Goal: Task Accomplishment & Management: Complete application form

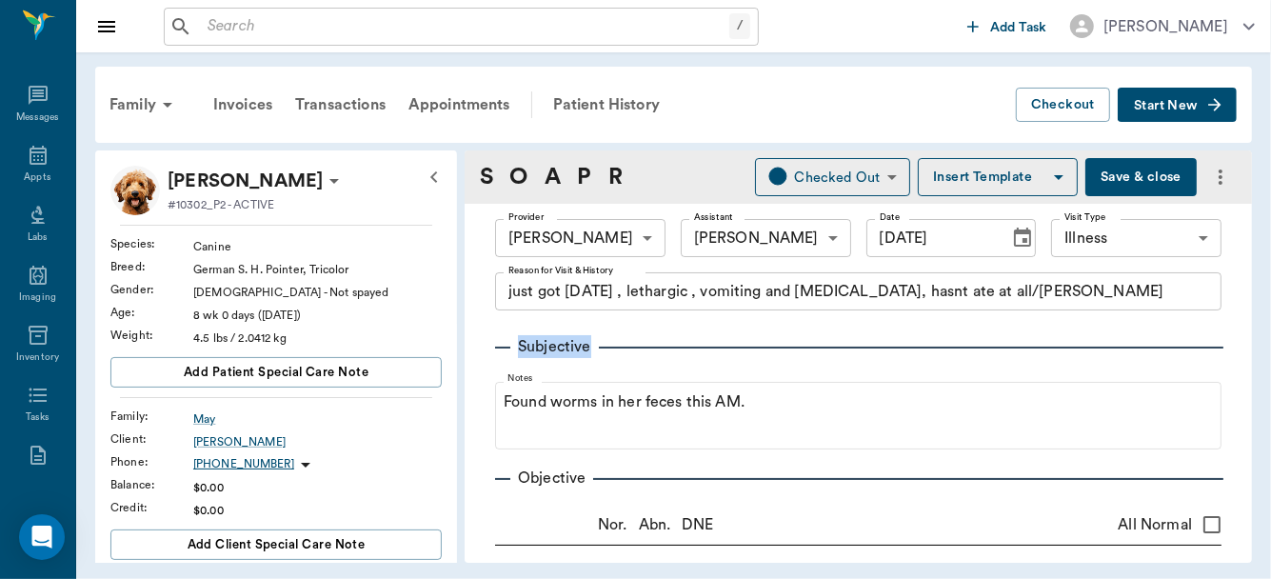
click at [1121, 186] on button "Save & close" at bounding box center [1141, 177] width 111 height 38
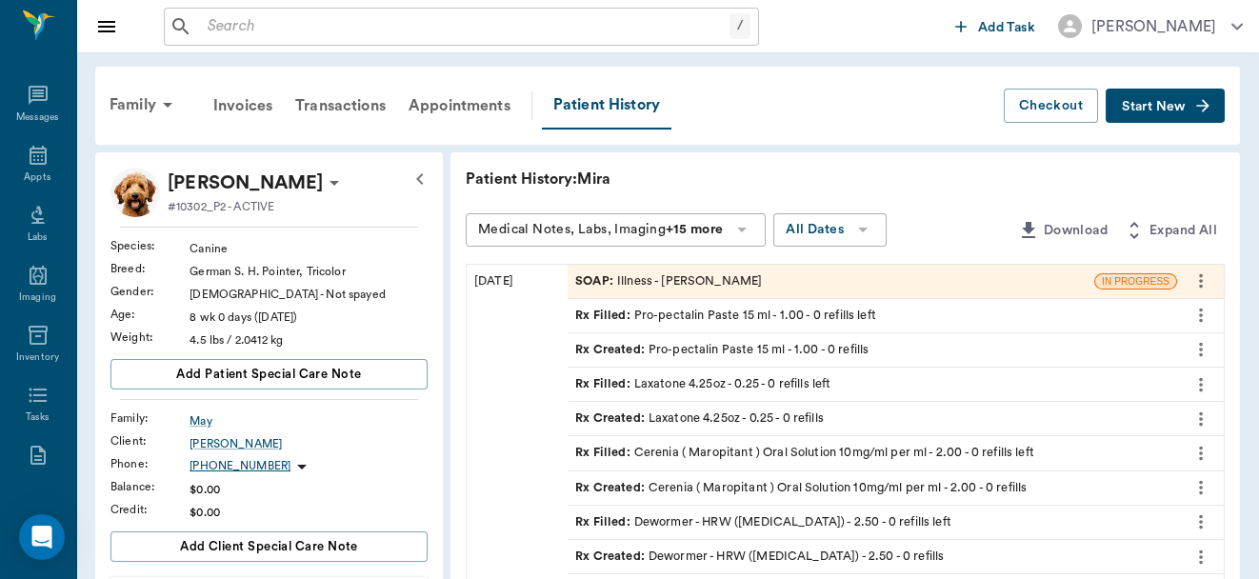
click at [730, 281] on div "SOAP : Illness - [PERSON_NAME]" at bounding box center [668, 281] width 187 height 18
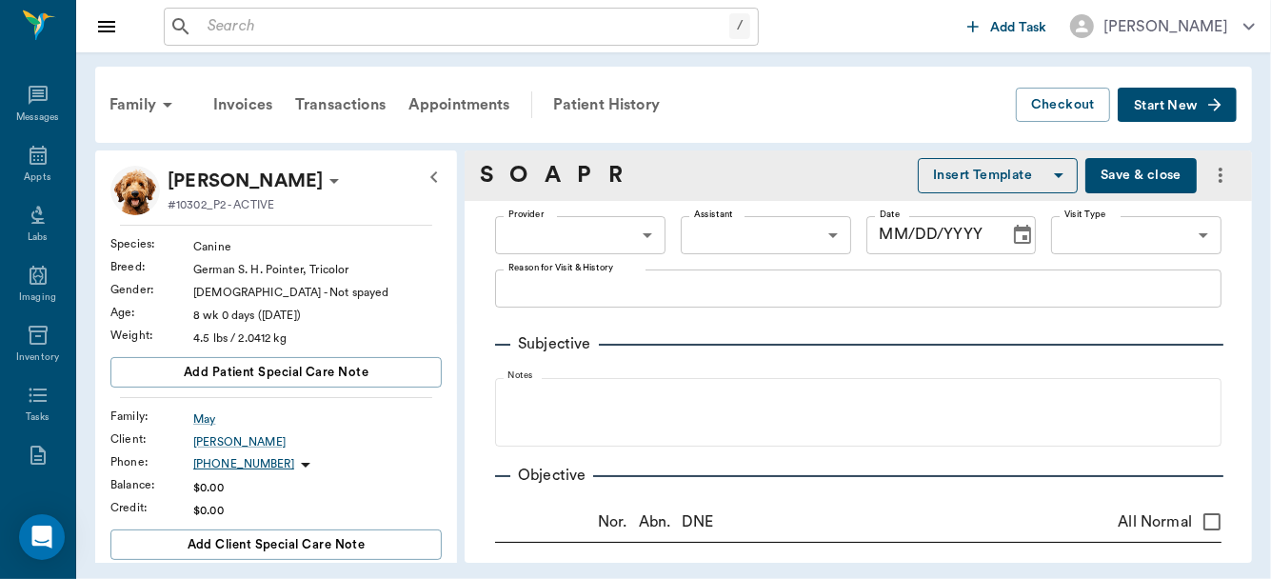
type input "63ec2f075fda476ae8351a4d"
type input "65d2be4f46e3a538d89b8c15"
type textarea "just got [DATE] , lethargic , vomiting and [MEDICAL_DATA], hasnt ate at all/[PE…"
radio input "true"
type textarea "Fleas+"
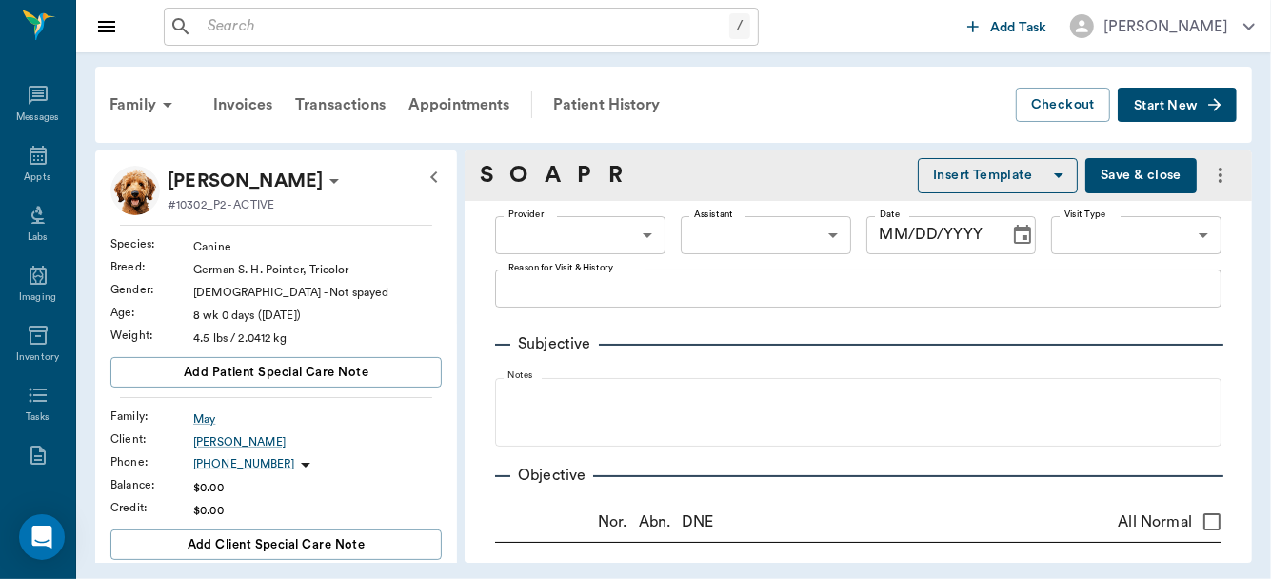
radio input "true"
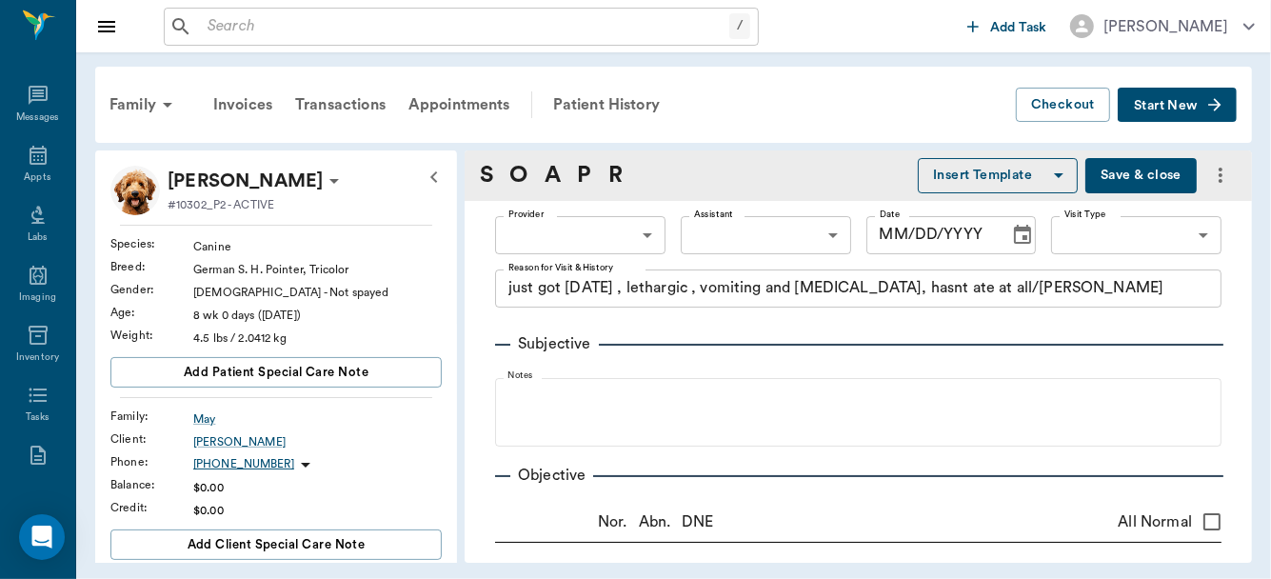
radio input "true"
type textarea "lt. pink"
radio input "true"
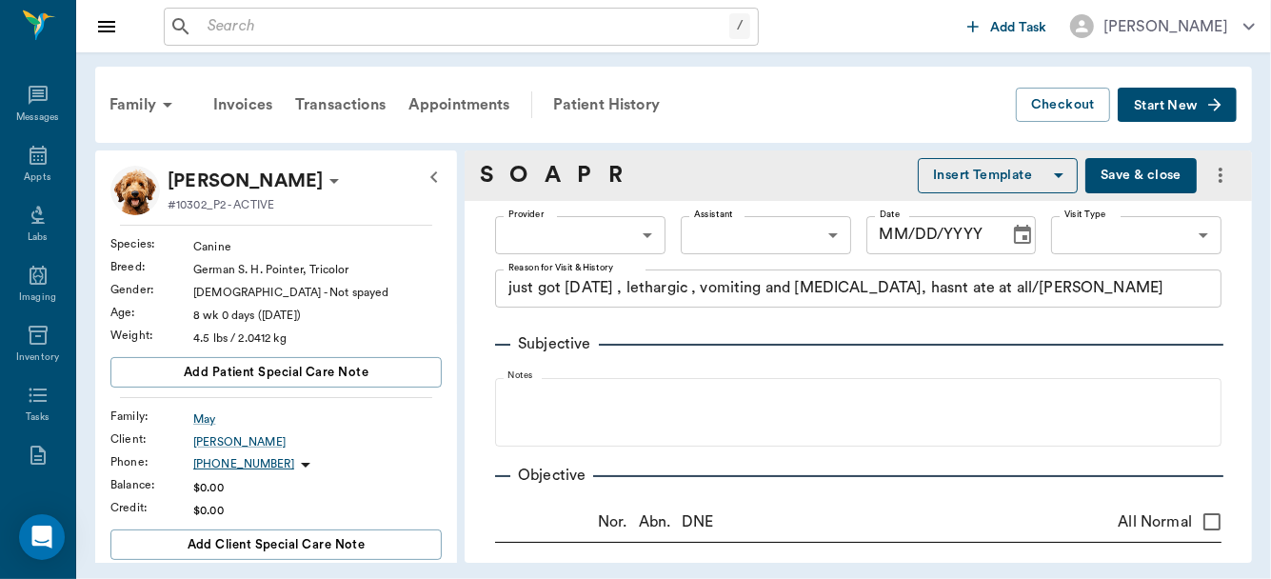
radio input "true"
type textarea "no pain on [MEDICAL_DATA], no blockages noted"
radio input "true"
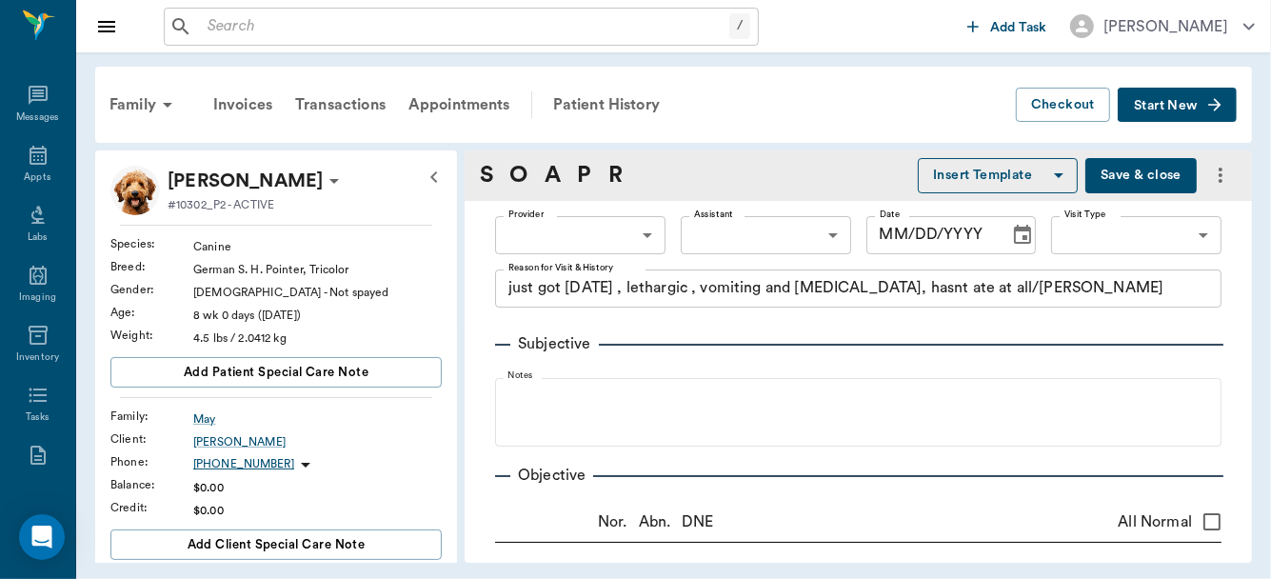
radio input "true"
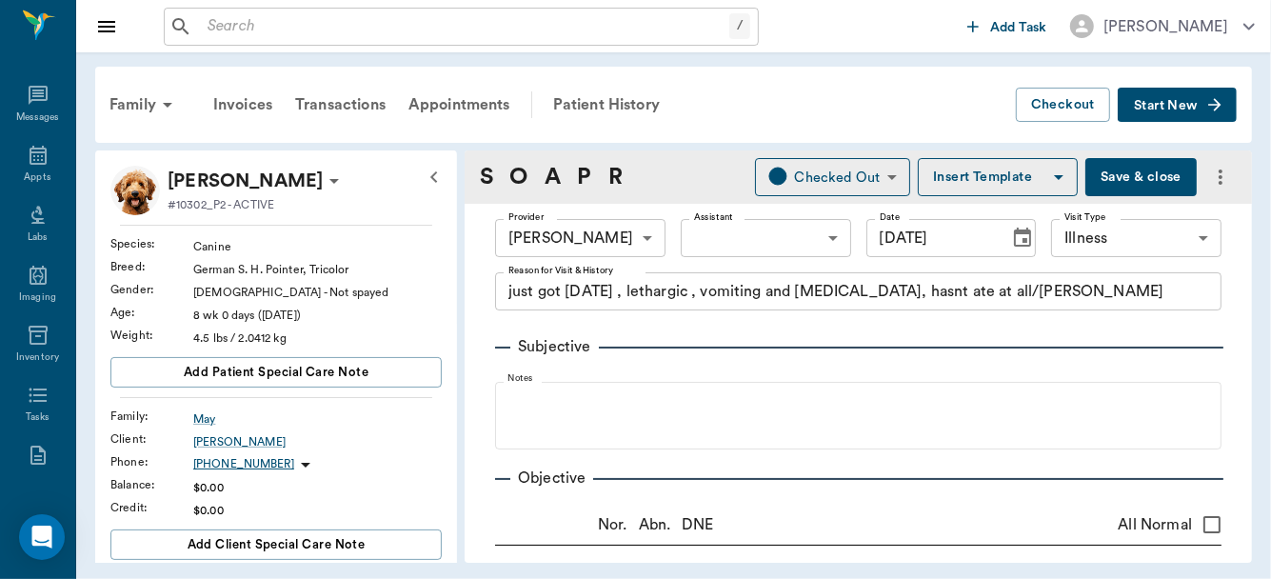
type input "[DATE]"
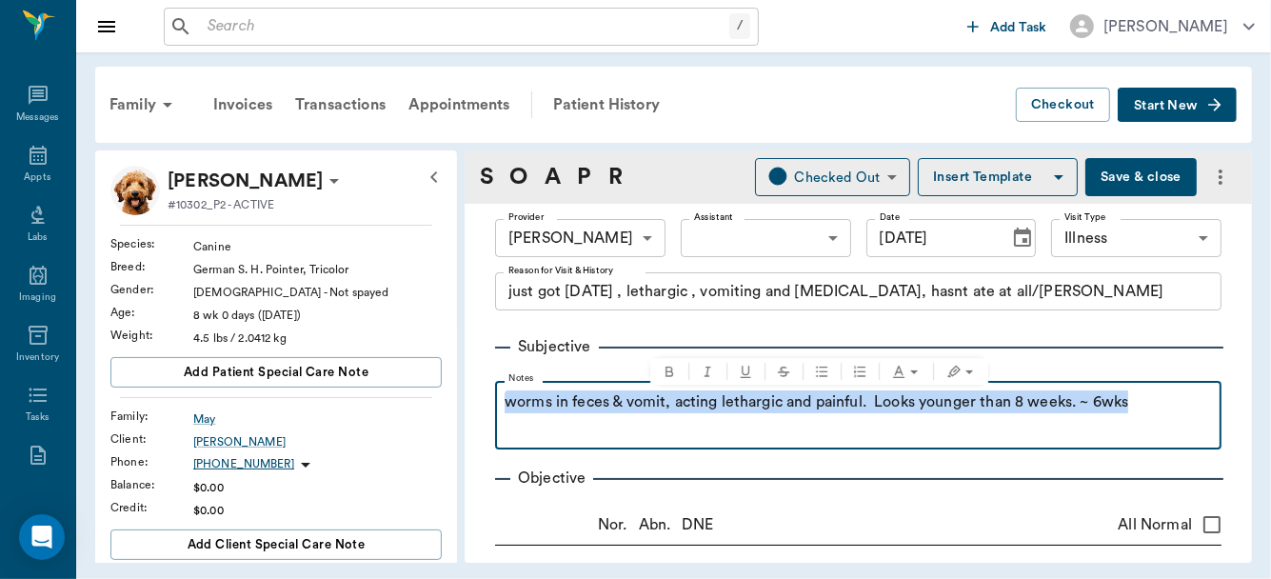
drag, startPoint x: 506, startPoint y: 397, endPoint x: 1139, endPoint y: 389, distance: 633.4
click at [1139, 389] on fieldset "Notes worms in feces & vomit, acting lethargic and painful. Looks younger than …" at bounding box center [858, 411] width 727 height 76
copy p "worms in feces & vomit, acting lethargic and painful. Looks younger than 8 week…"
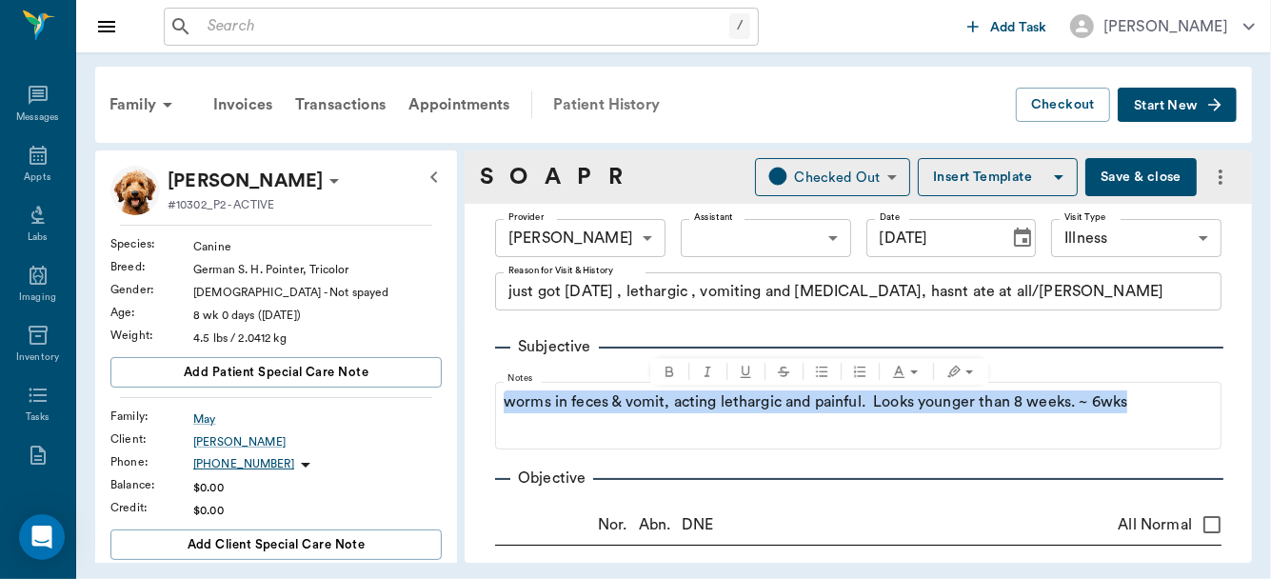
click at [638, 104] on div "Patient History" at bounding box center [607, 105] width 130 height 46
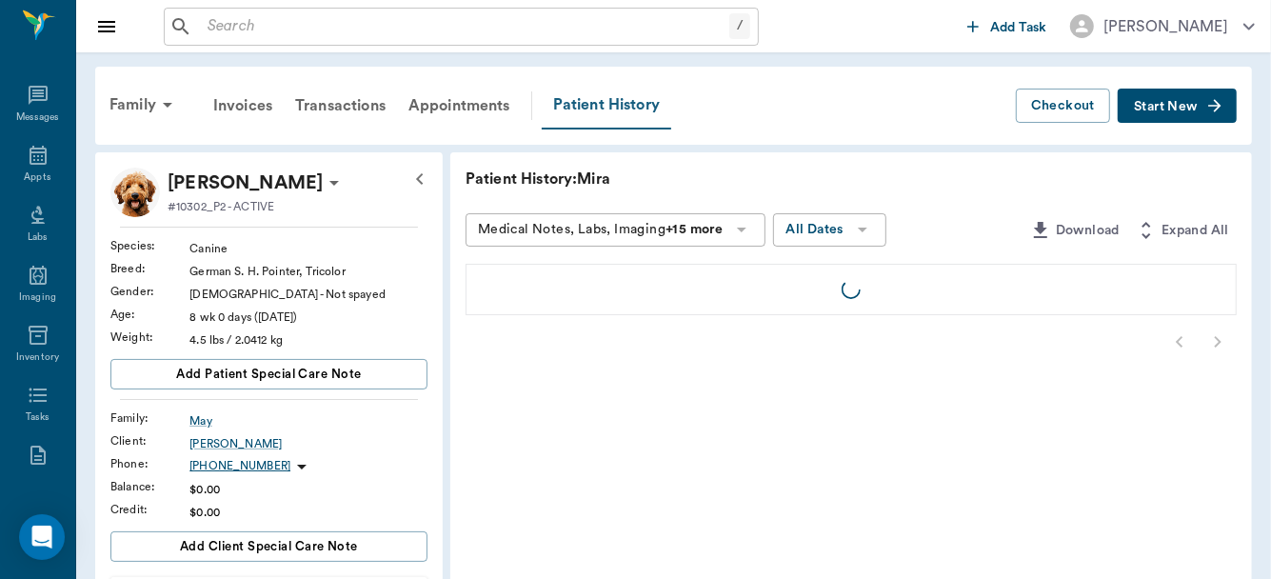
click at [638, 104] on div "Patient History" at bounding box center [607, 106] width 130 height 48
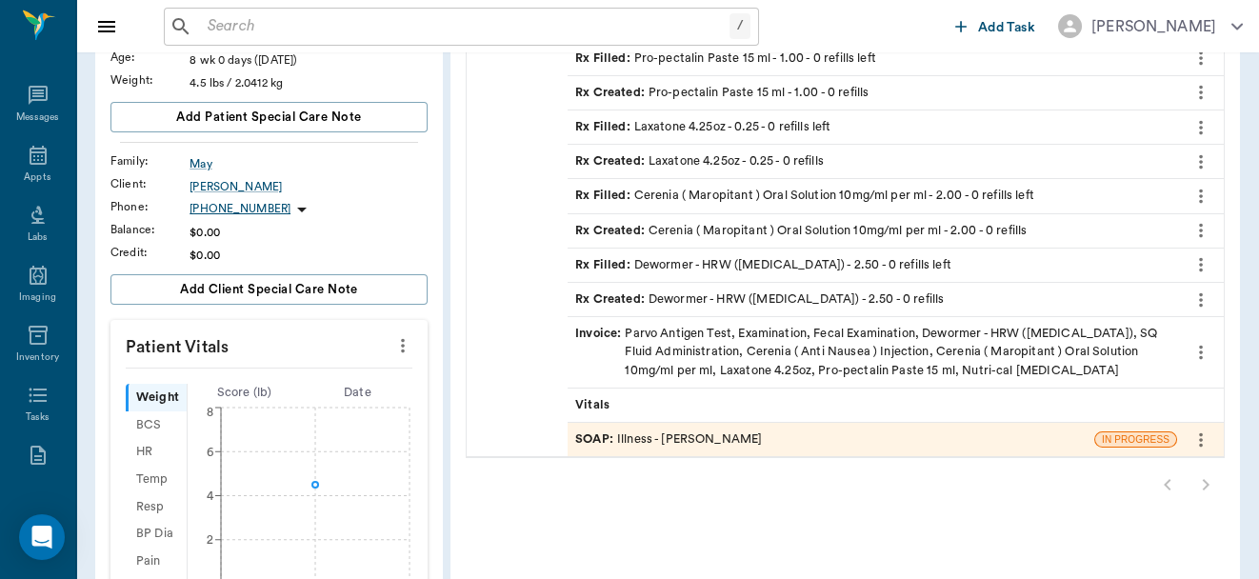
scroll to position [253, 0]
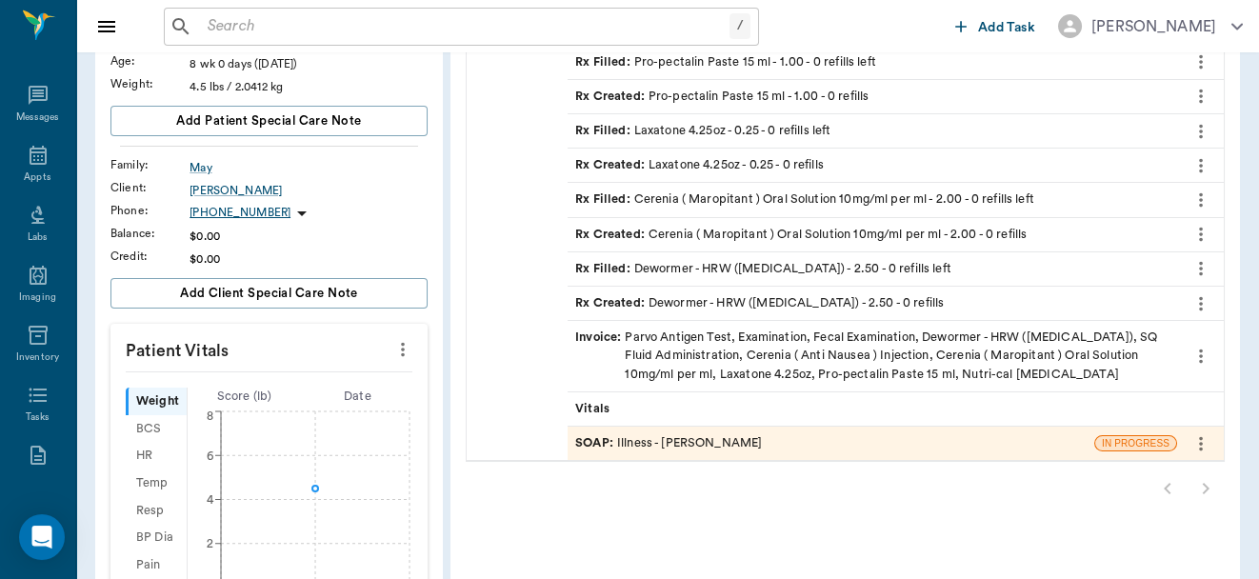
click at [743, 437] on div "SOAP : Illness - [PERSON_NAME]" at bounding box center [668, 443] width 187 height 18
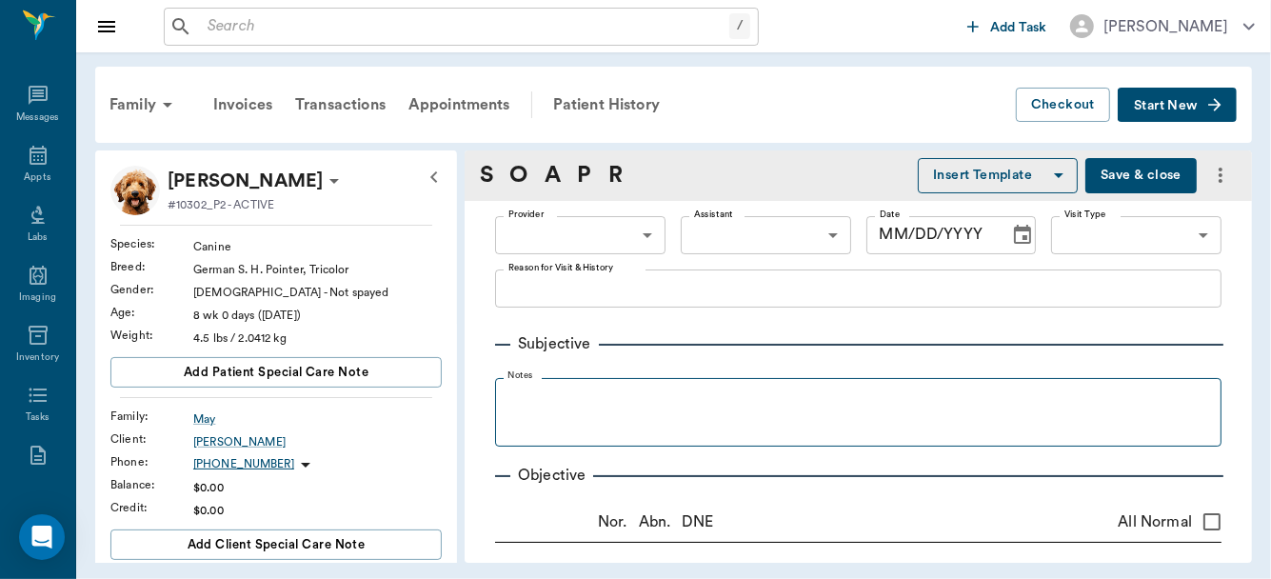
type input "63ec2f075fda476ae8351a4d"
type input "642ef10e332a41444de2bad1"
type input "65d2be4f46e3a538d89b8c15"
type textarea "just got [DATE] , lethargic , vomiting and [MEDICAL_DATA], hasnt ate at all/[PE…"
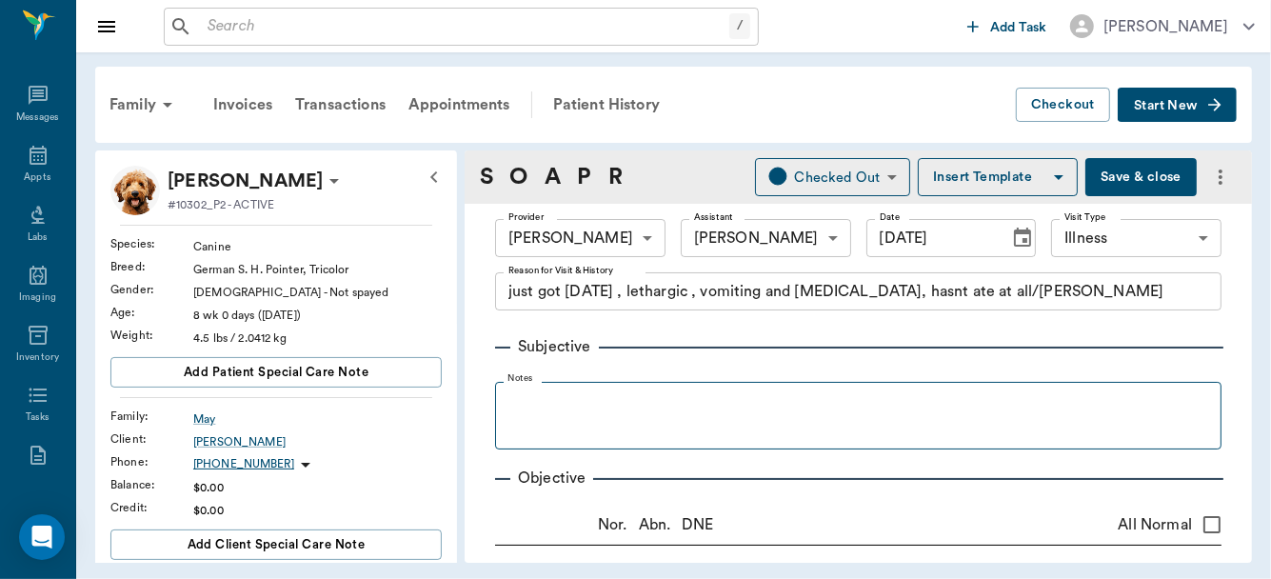
type input "[DATE]"
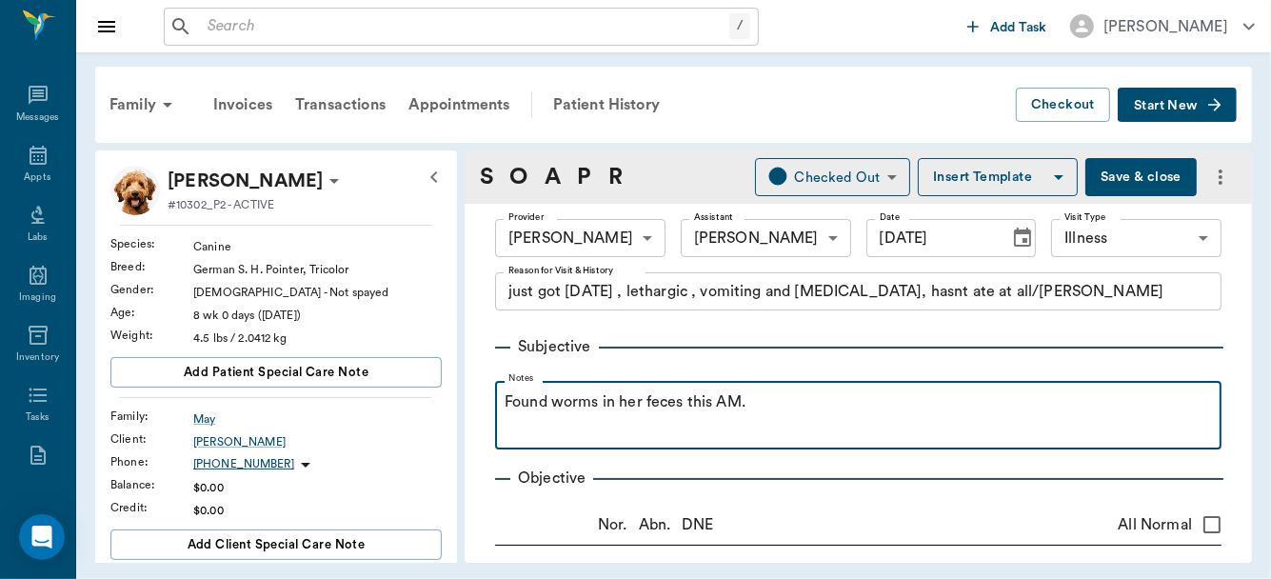
click at [767, 409] on p "Found worms in her feces this AM." at bounding box center [859, 401] width 708 height 23
click at [759, 409] on p "Found worms in her feces this AM." at bounding box center [859, 401] width 708 height 23
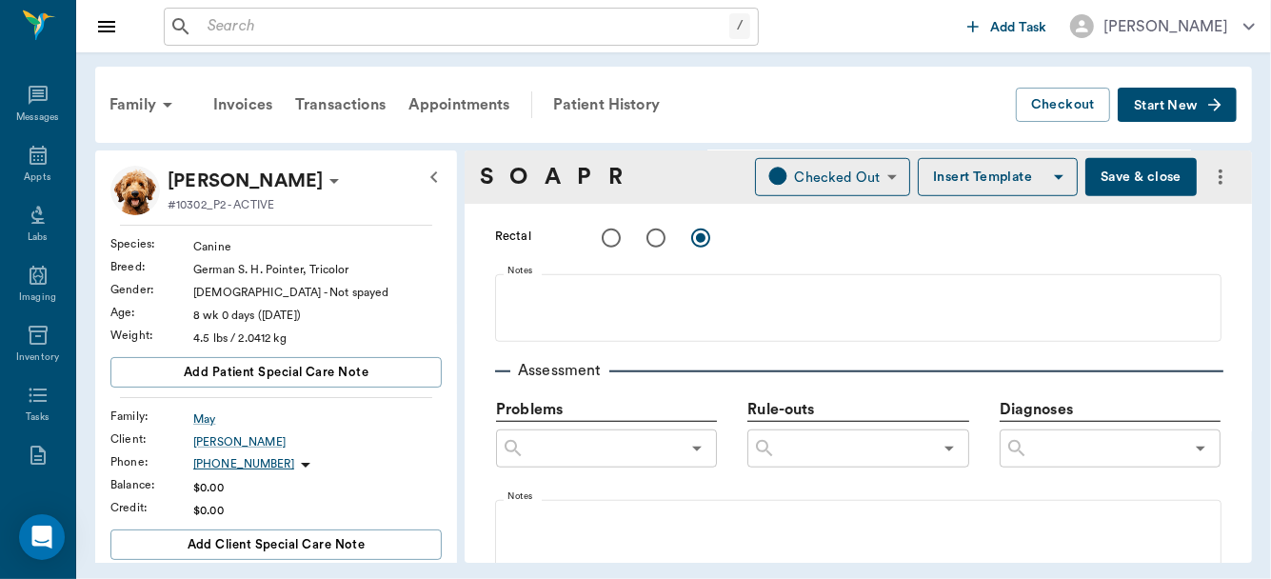
scroll to position [866, 0]
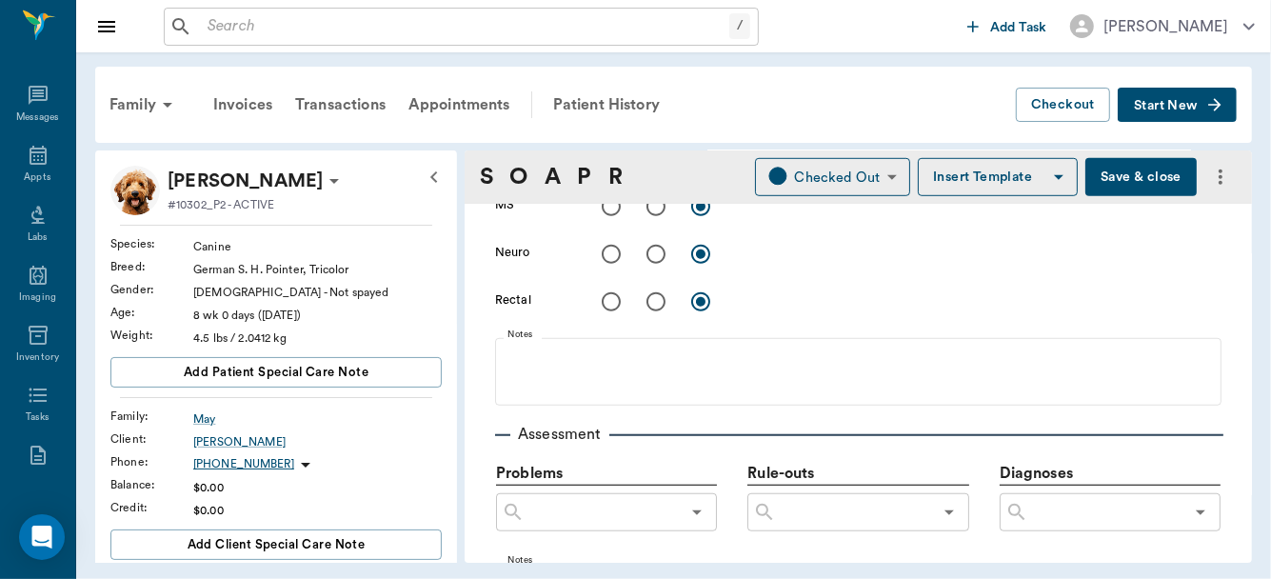
click at [1105, 183] on button "Save & close" at bounding box center [1141, 177] width 111 height 38
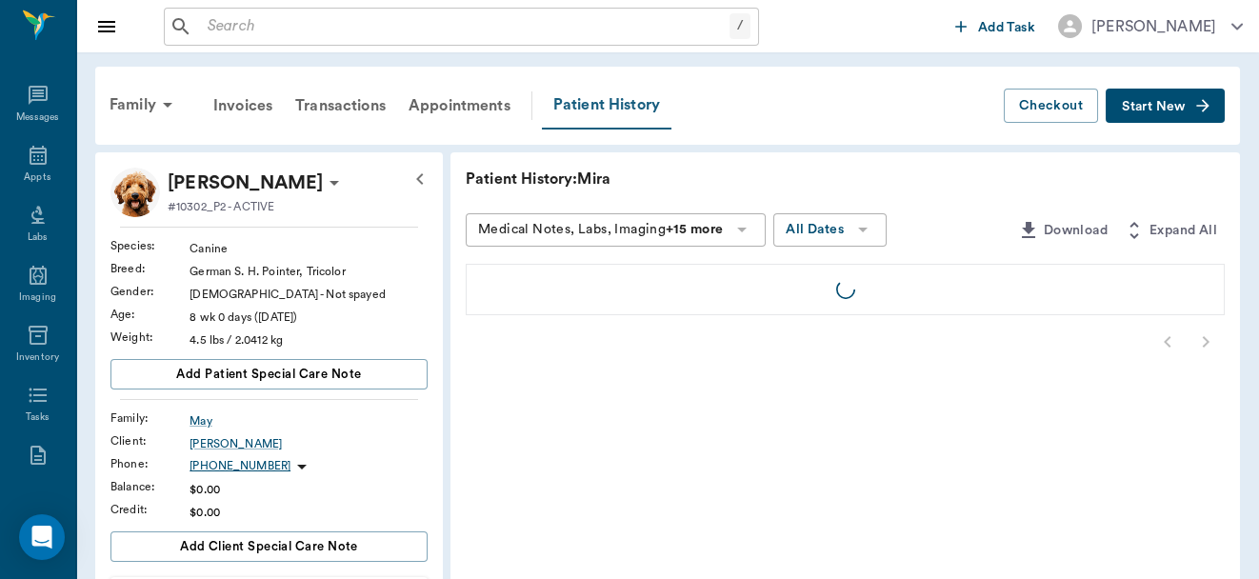
click at [603, 100] on div "Patient History" at bounding box center [607, 106] width 130 height 48
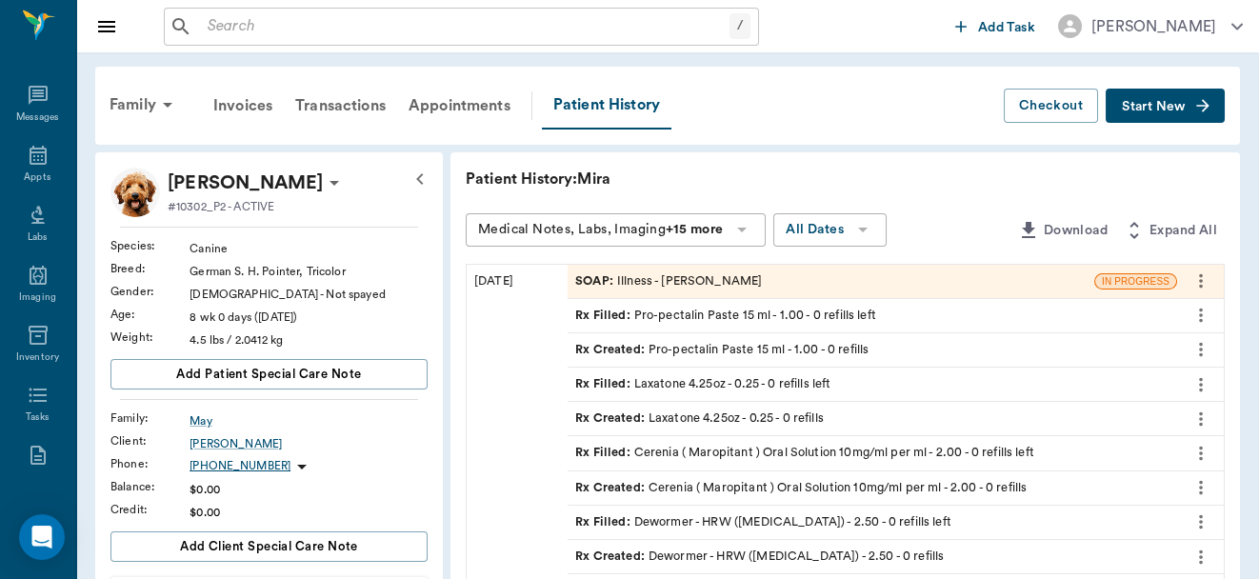
click at [746, 281] on div "SOAP : Illness - [PERSON_NAME]" at bounding box center [668, 281] width 187 height 18
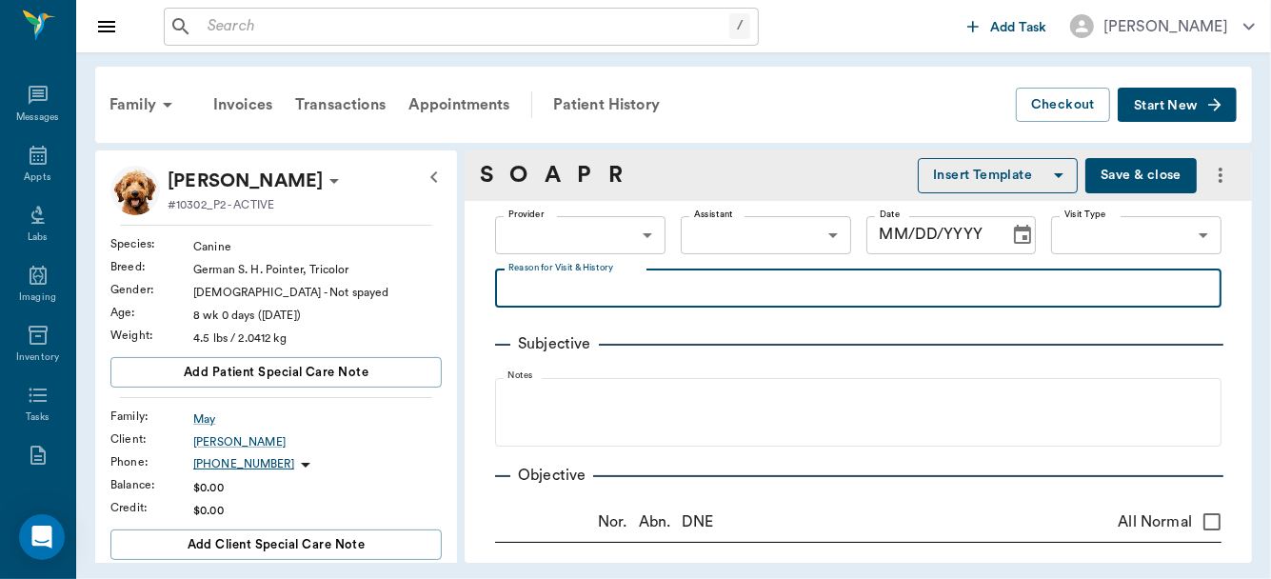
type input "63ec2f075fda476ae8351a4d"
type input "65d2be4f46e3a538d89b8c15"
type textarea "just got [DATE] , lethargic , vomiting and [MEDICAL_DATA], hasnt ate at all/[PE…"
radio input "true"
type textarea "Fleas+"
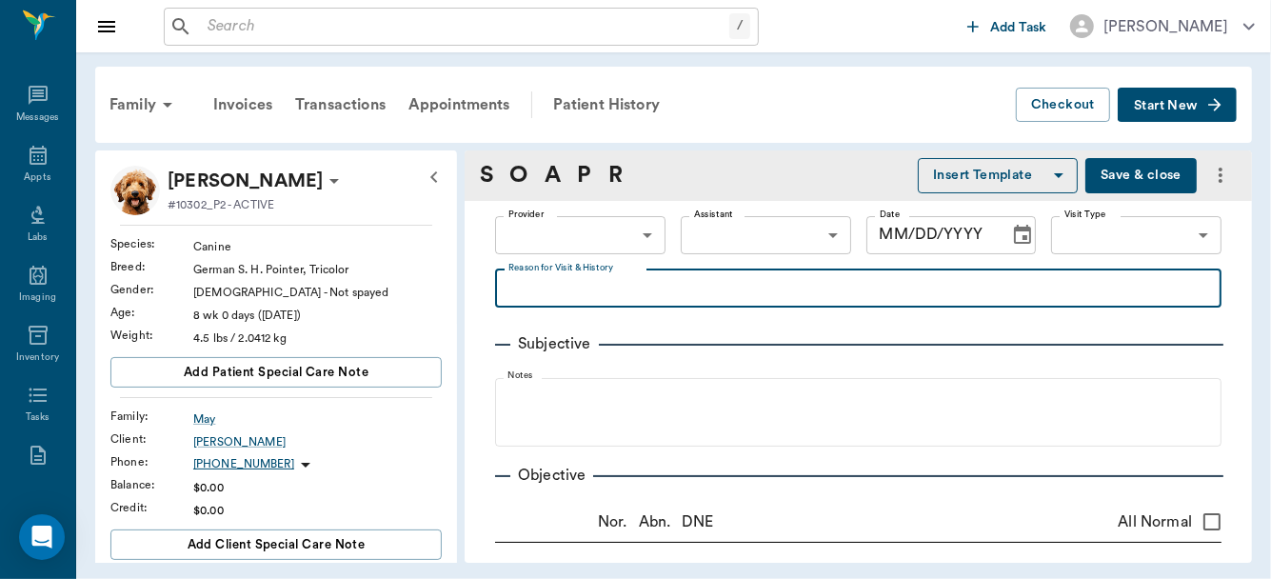
radio input "true"
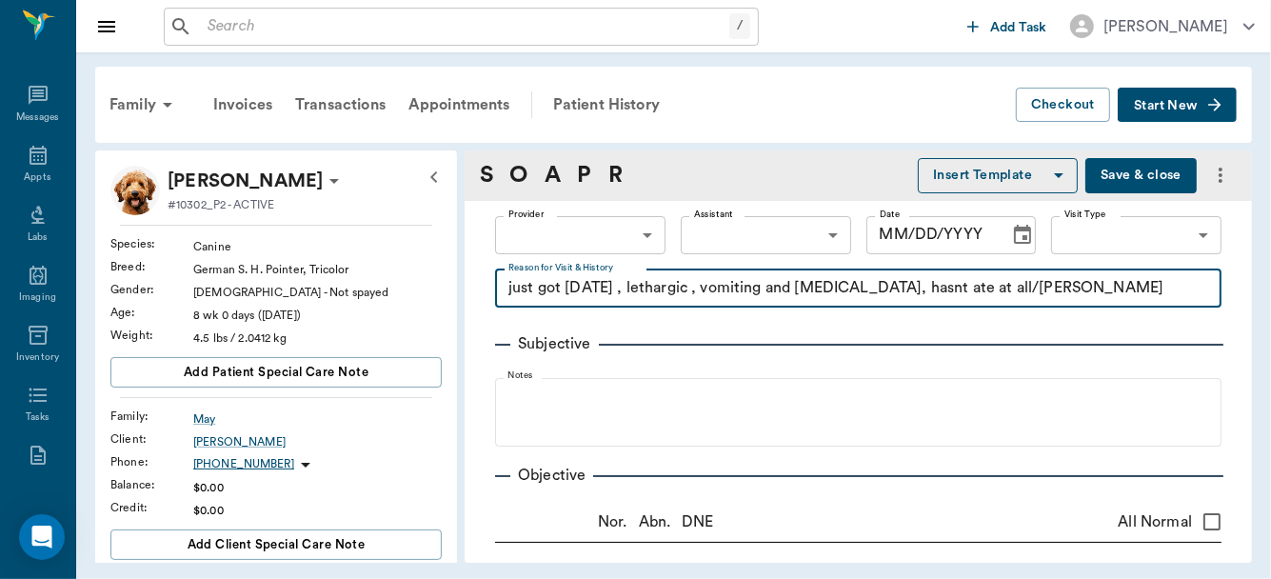
radio input "true"
type textarea "lt. pink"
radio input "true"
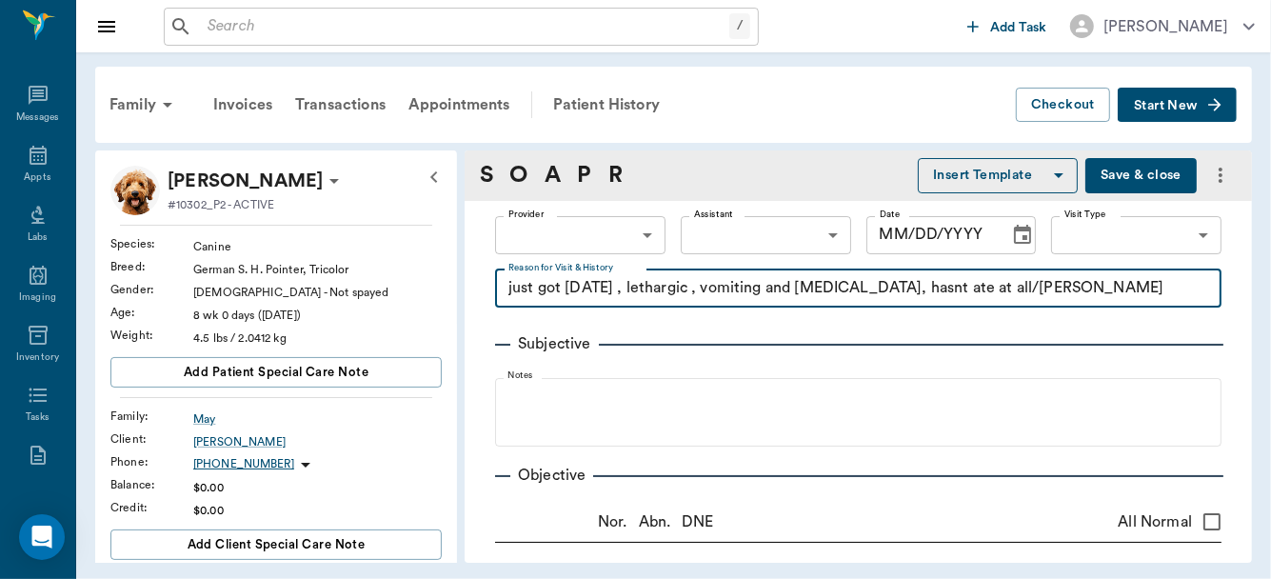
radio input "true"
type textarea "no pain on [MEDICAL_DATA], no blockages noted"
radio input "true"
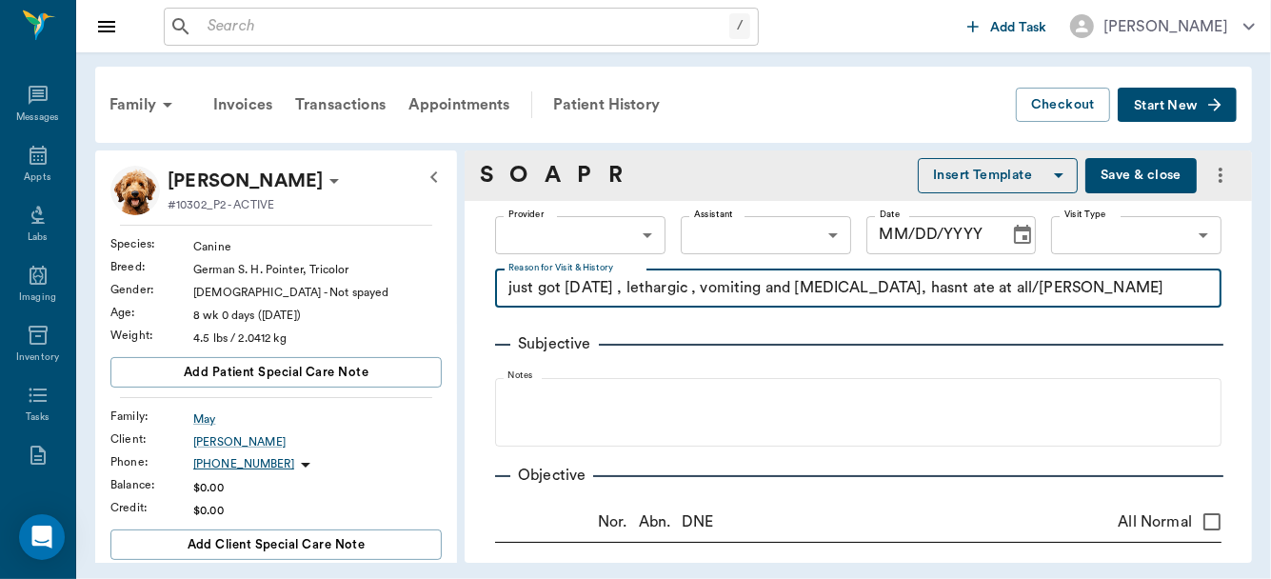
radio input "true"
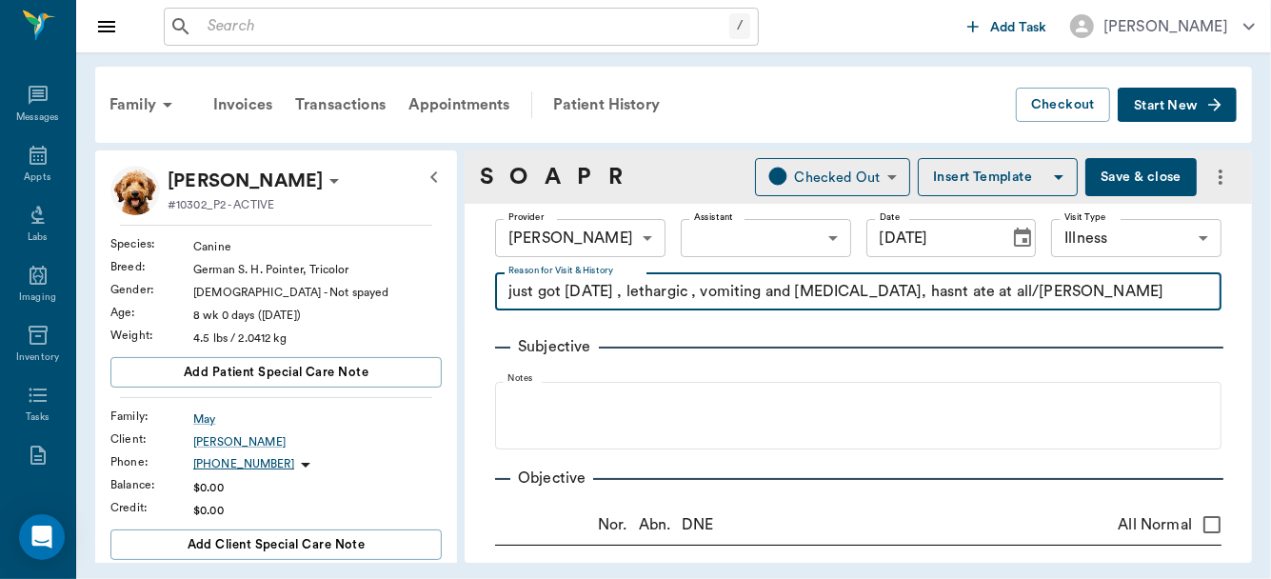
type input "[DATE]"
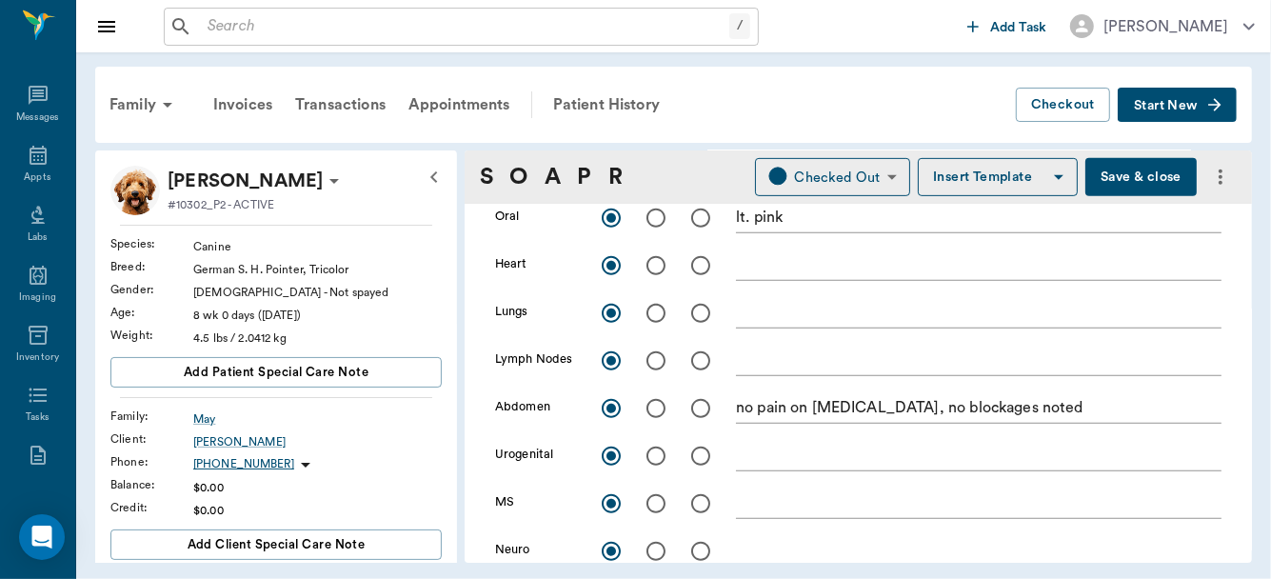
scroll to position [571, 0]
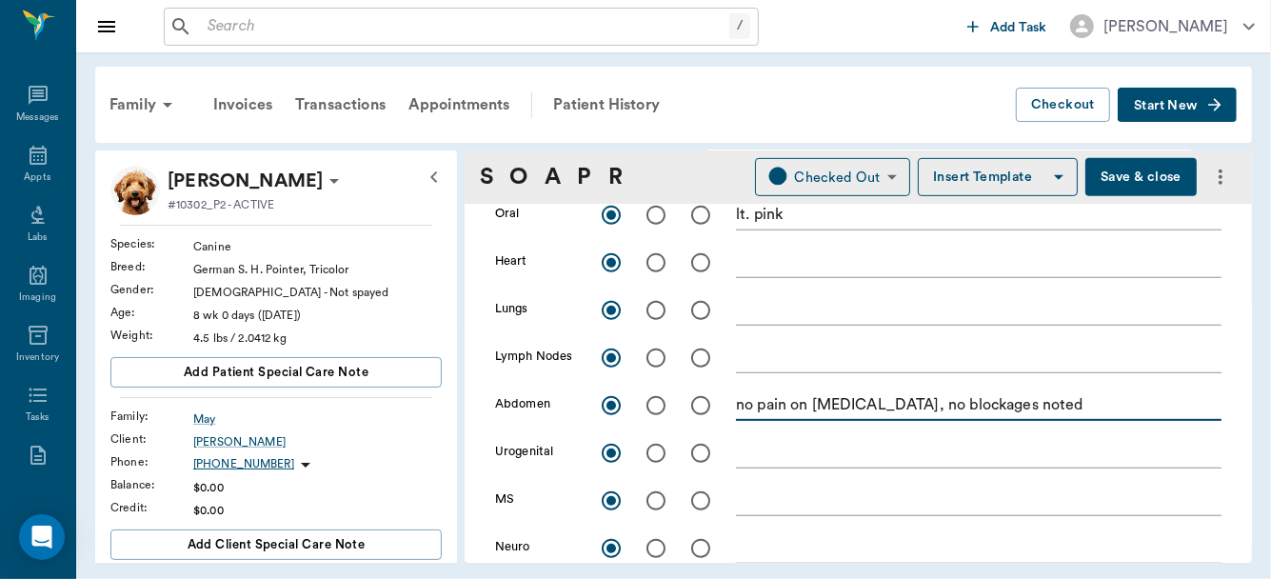
drag, startPoint x: 738, startPoint y: 403, endPoint x: 1029, endPoint y: 402, distance: 290.5
click at [1029, 402] on textarea "no pain on [MEDICAL_DATA], no blockages noted" at bounding box center [979, 405] width 486 height 22
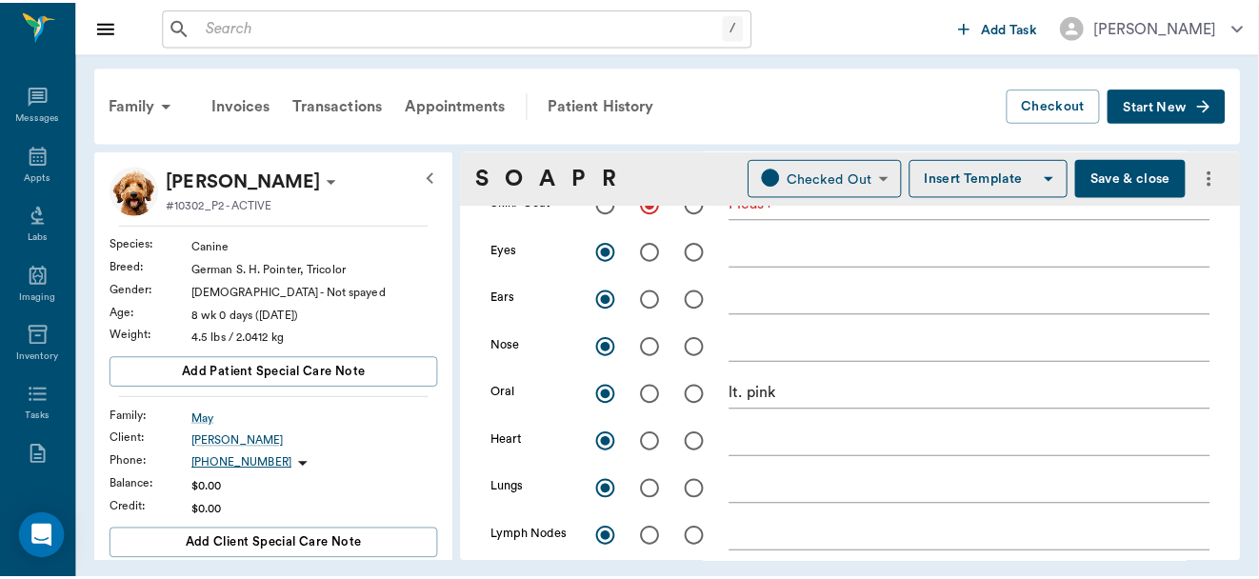
scroll to position [0, 0]
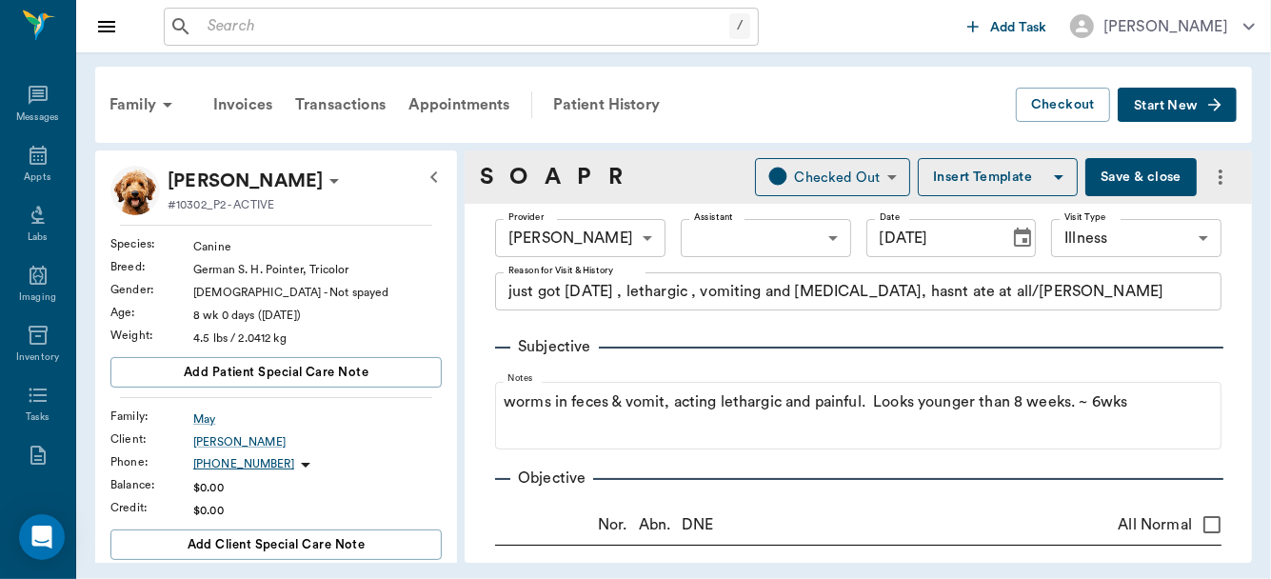
click at [1112, 177] on button "Save & close" at bounding box center [1141, 177] width 111 height 38
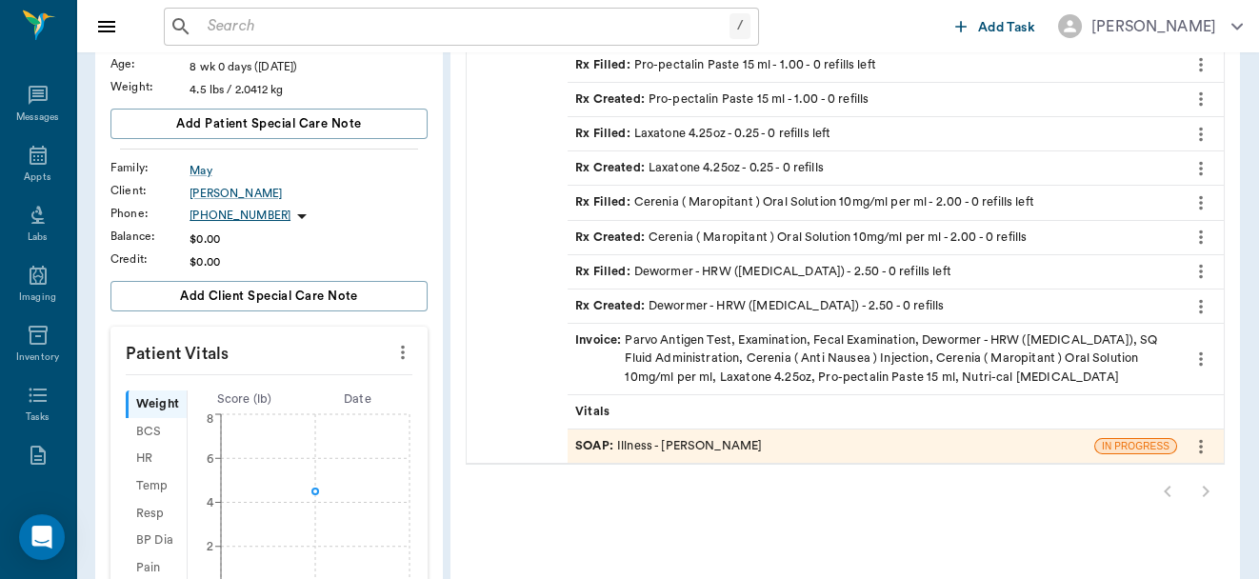
scroll to position [253, 0]
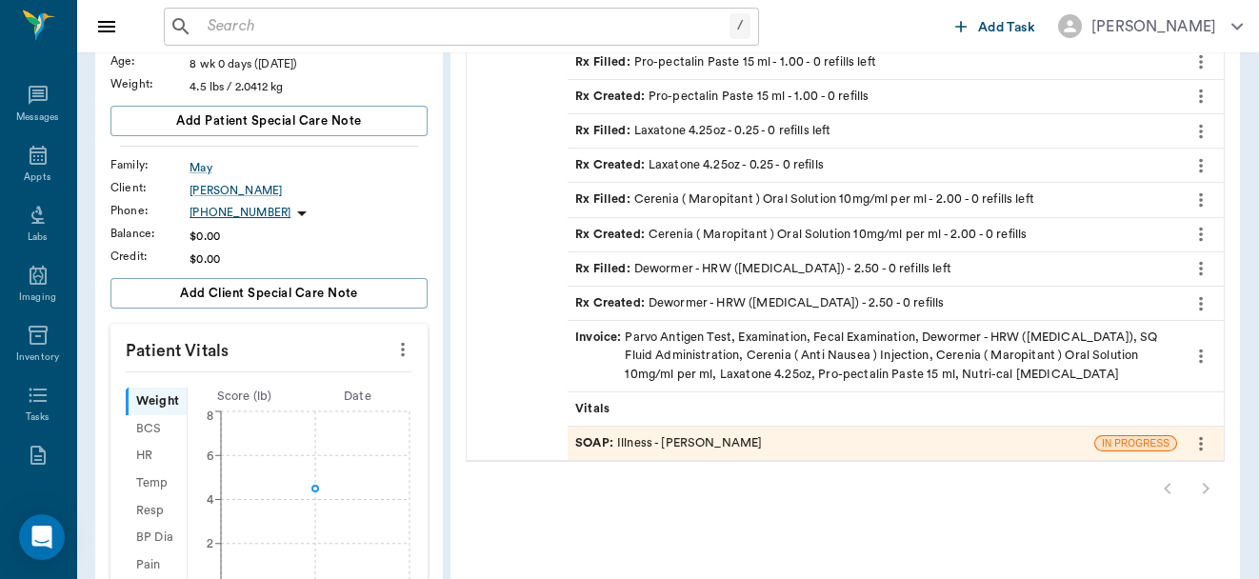
click at [714, 434] on div "SOAP : Illness - [PERSON_NAME]" at bounding box center [668, 443] width 187 height 18
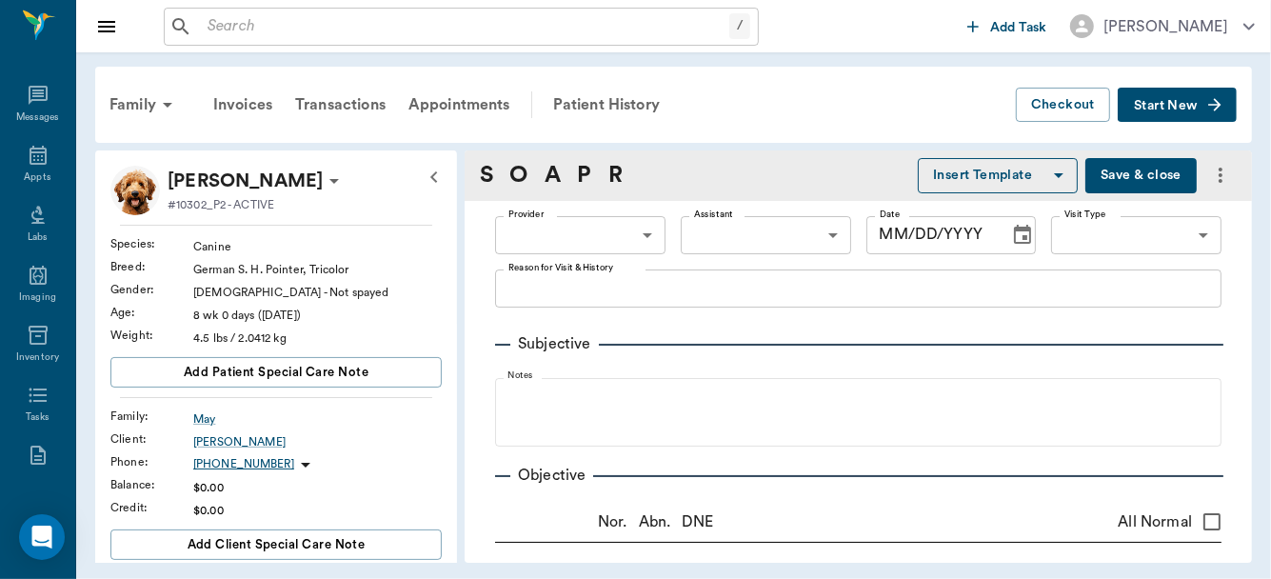
type input "63ec2f075fda476ae8351a4d"
type input "642ef10e332a41444de2bad1"
type input "65d2be4f46e3a538d89b8c15"
type textarea "just got [DATE] , lethargic , vomiting and [MEDICAL_DATA], hasnt ate at all/[PE…"
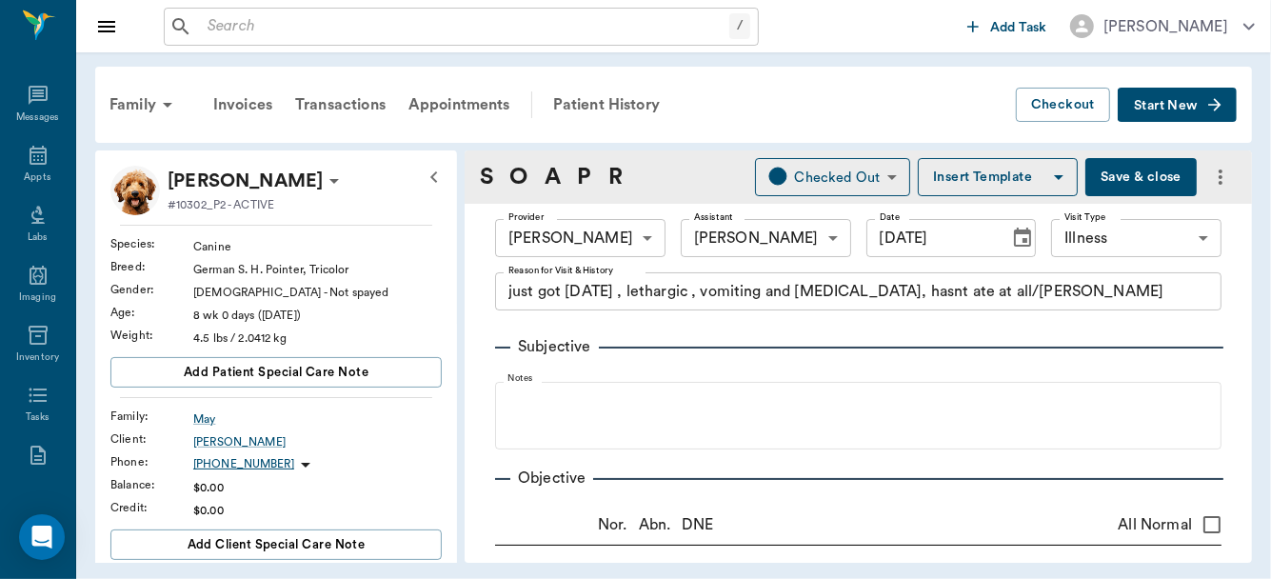
type input "[DATE]"
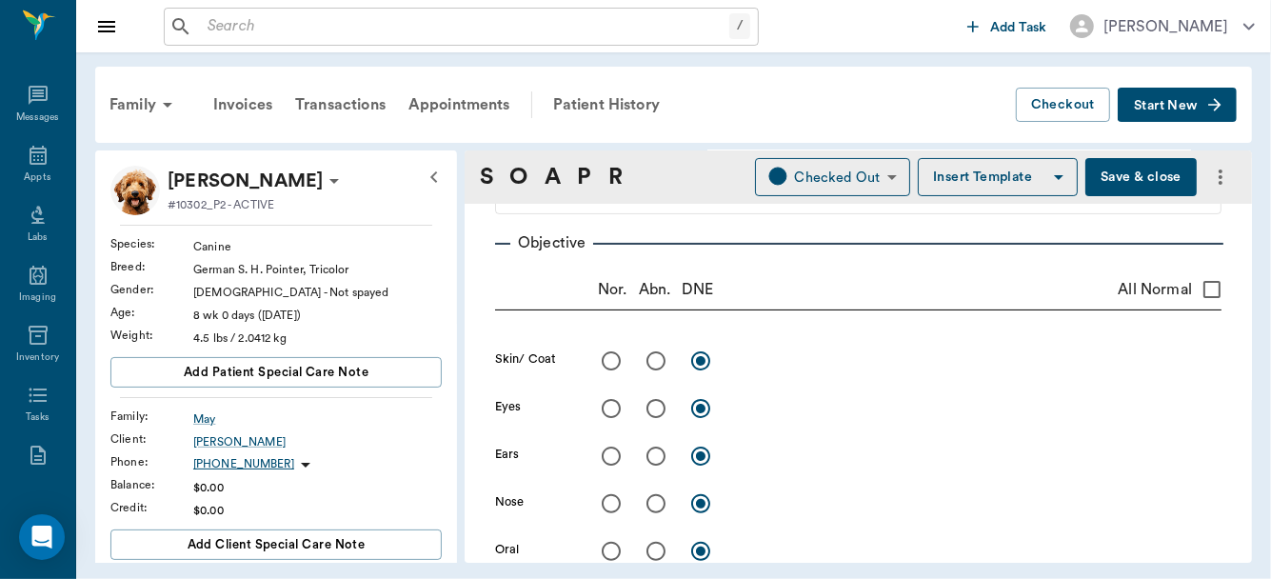
scroll to position [271, 0]
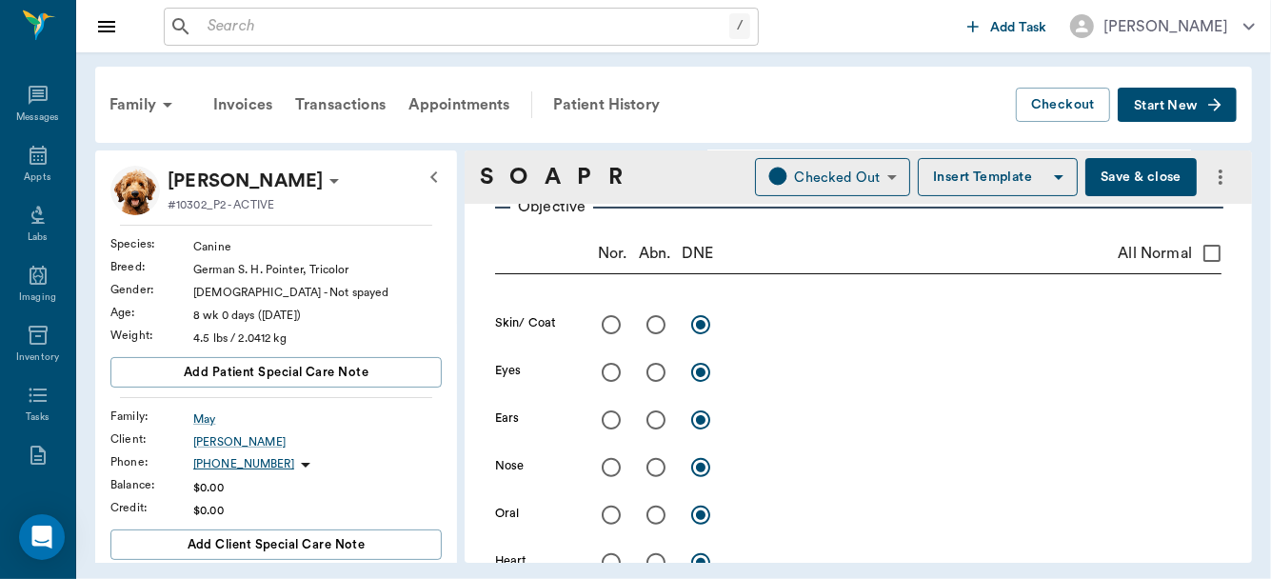
click at [650, 330] on input "radio" at bounding box center [656, 325] width 40 height 40
radio input "true"
click at [759, 326] on textarea at bounding box center [979, 324] width 486 height 22
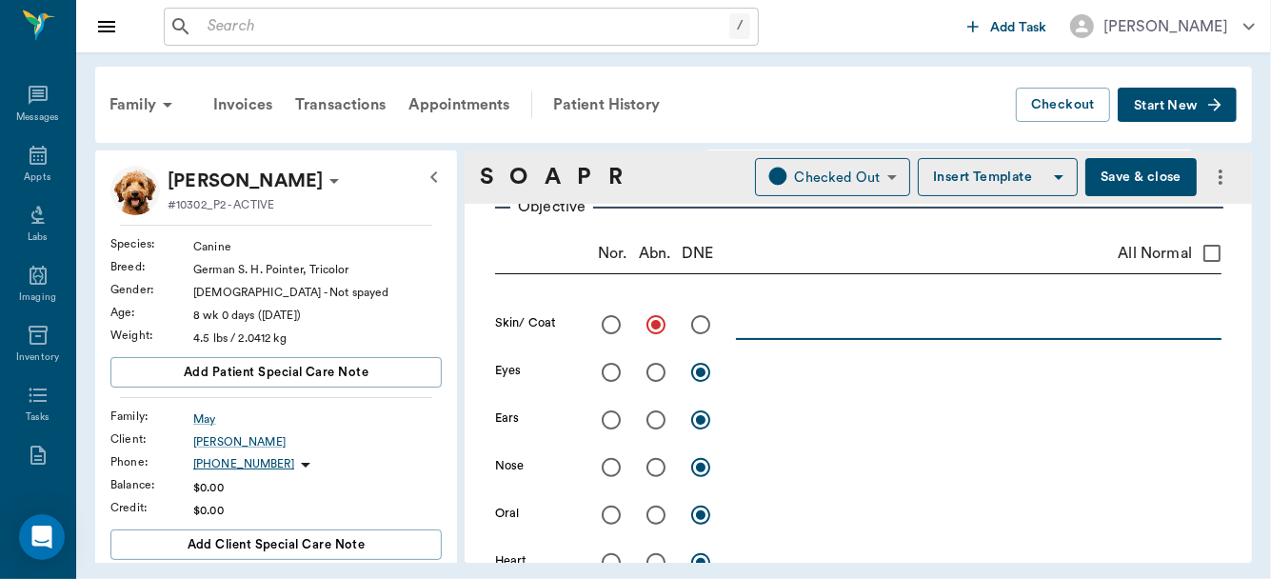
type textarea "f"
type textarea "Fleas +"
click at [610, 513] on input "radio" at bounding box center [611, 515] width 40 height 40
radio input "true"
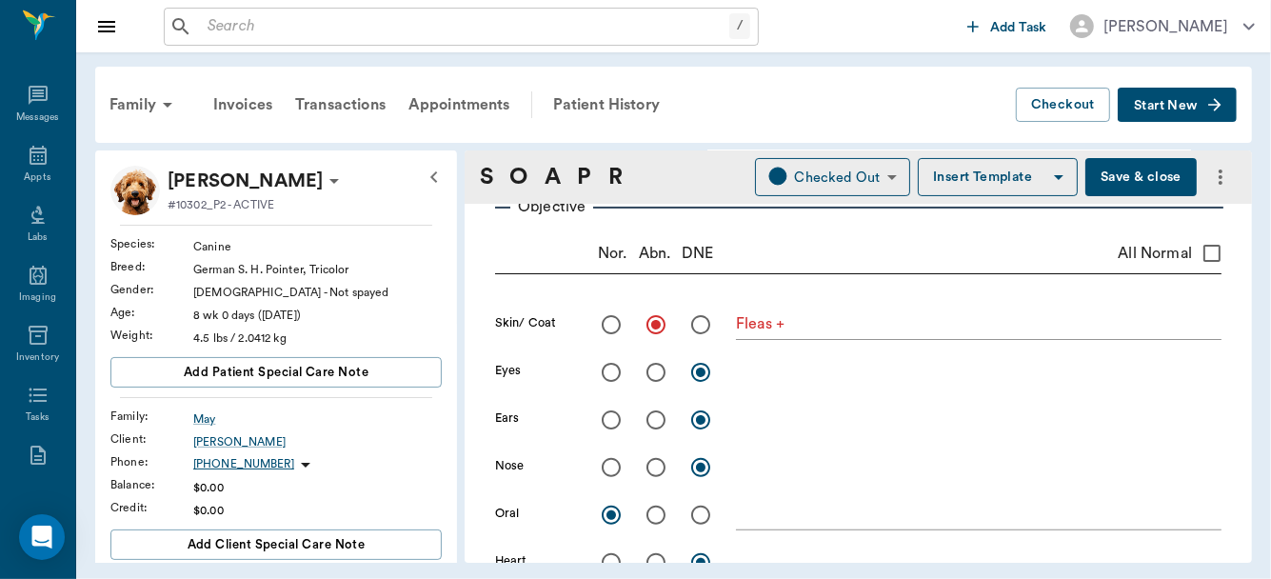
click at [1197, 250] on input "All Normal" at bounding box center [1212, 253] width 40 height 40
checkbox input "true"
radio input "true"
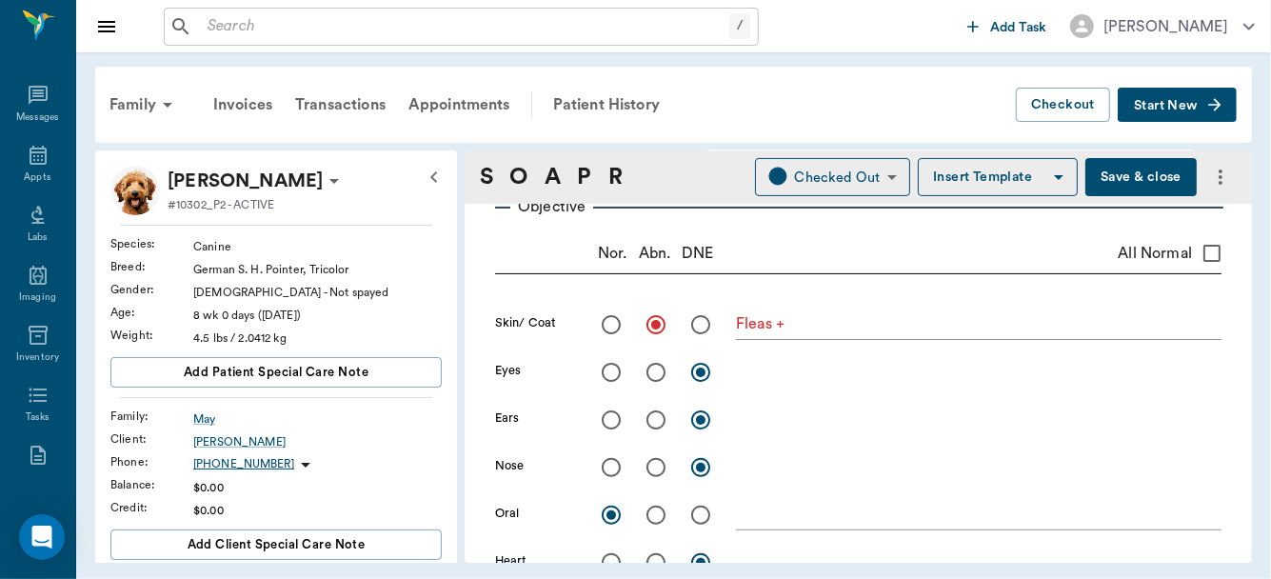
radio input "true"
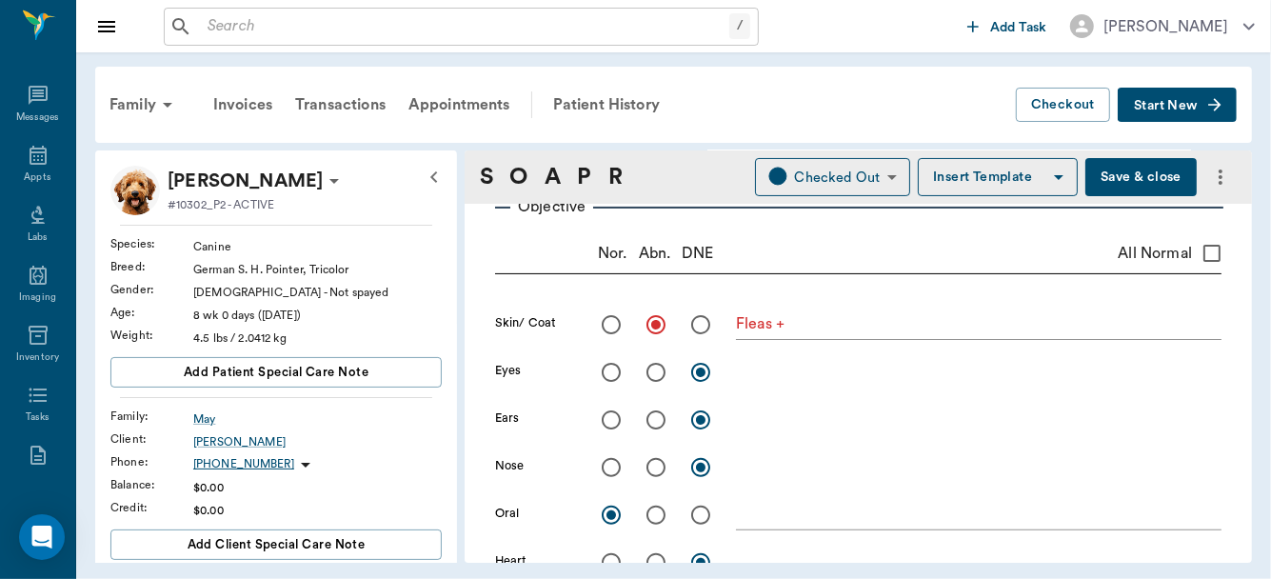
radio input "true"
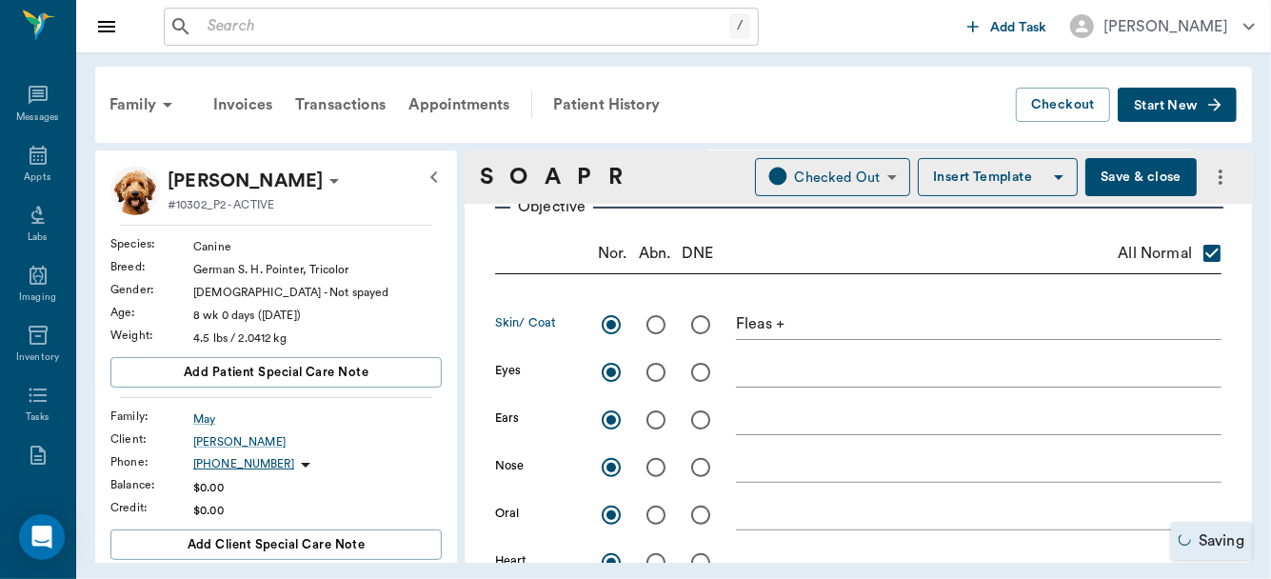
click at [652, 322] on input "radio" at bounding box center [656, 325] width 40 height 40
radio input "true"
checkbox input "false"
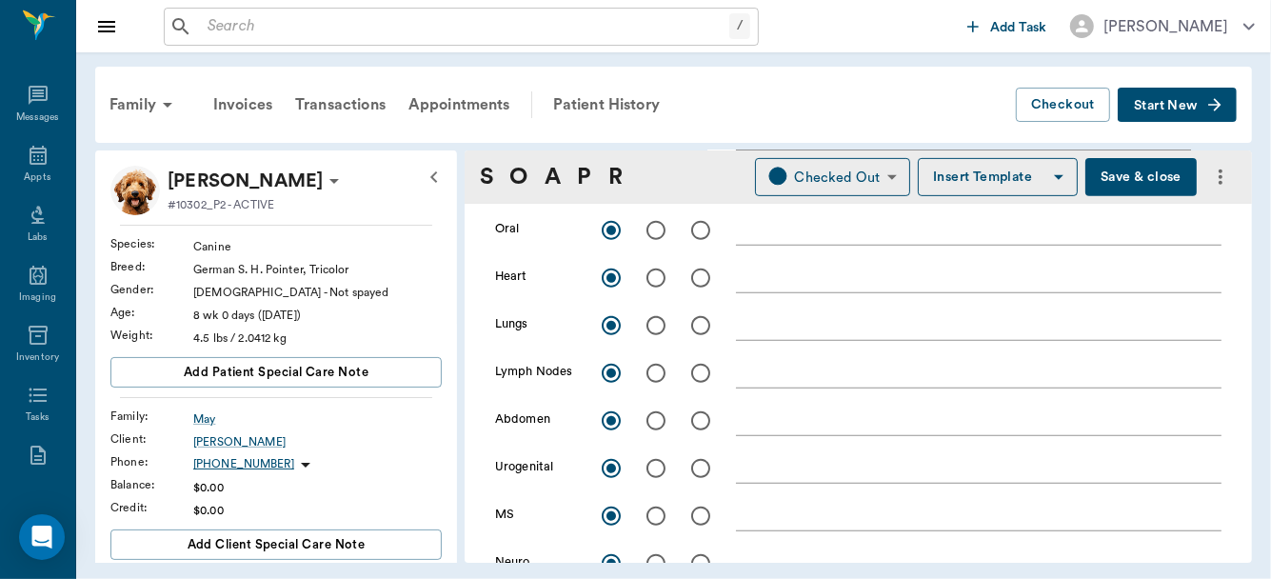
scroll to position [593, 0]
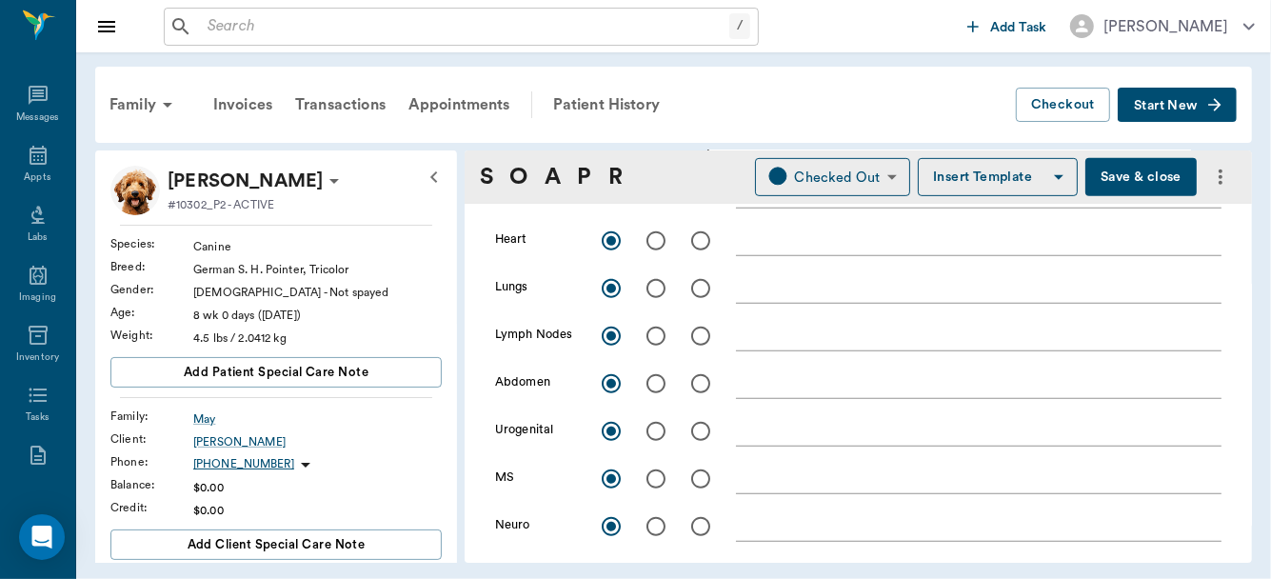
click at [785, 390] on div "x" at bounding box center [979, 385] width 486 height 28
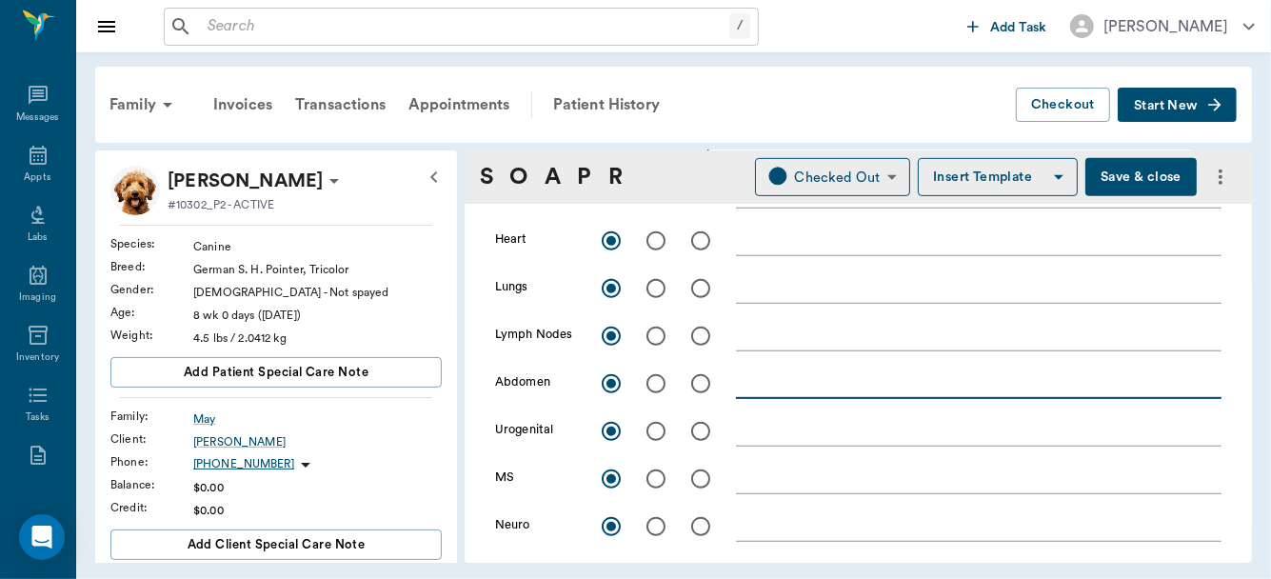
paste textarea "no pain on [MEDICAL_DATA], no blockages noted"
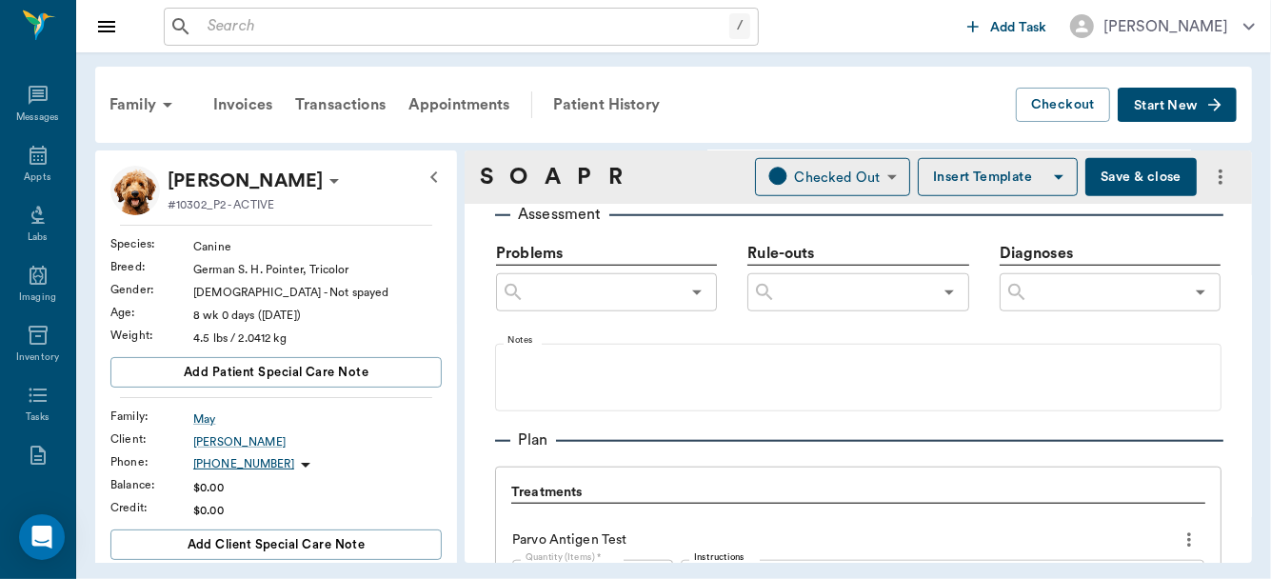
scroll to position [1079, 0]
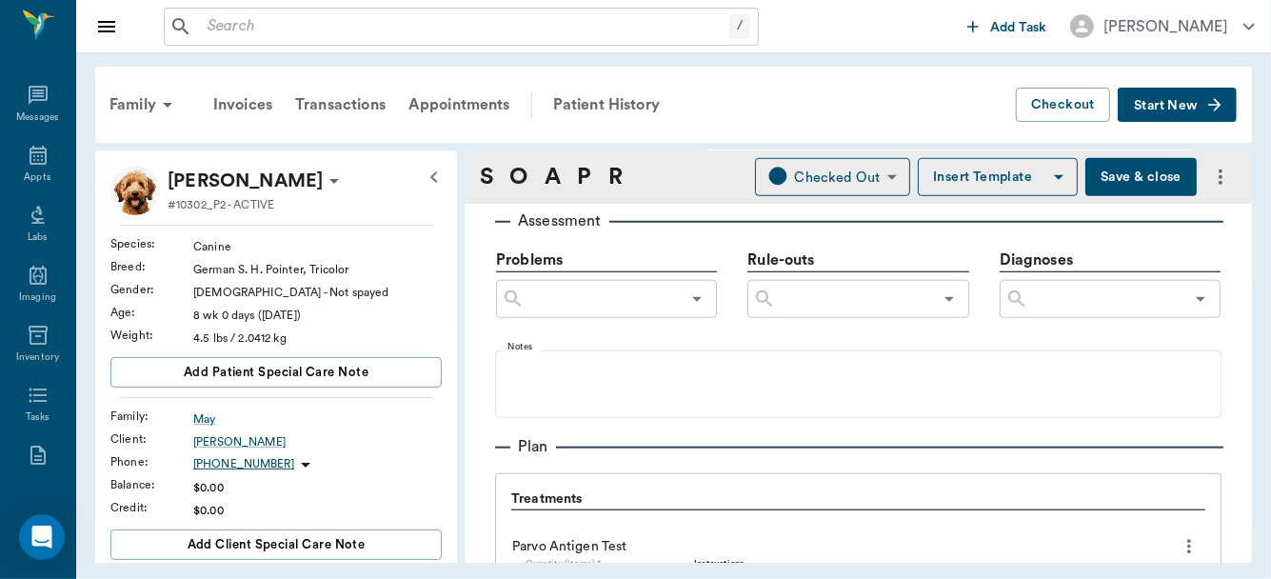
type textarea "no pain on [MEDICAL_DATA], no blockages noted"
click at [1043, 292] on input "text" at bounding box center [1106, 299] width 155 height 27
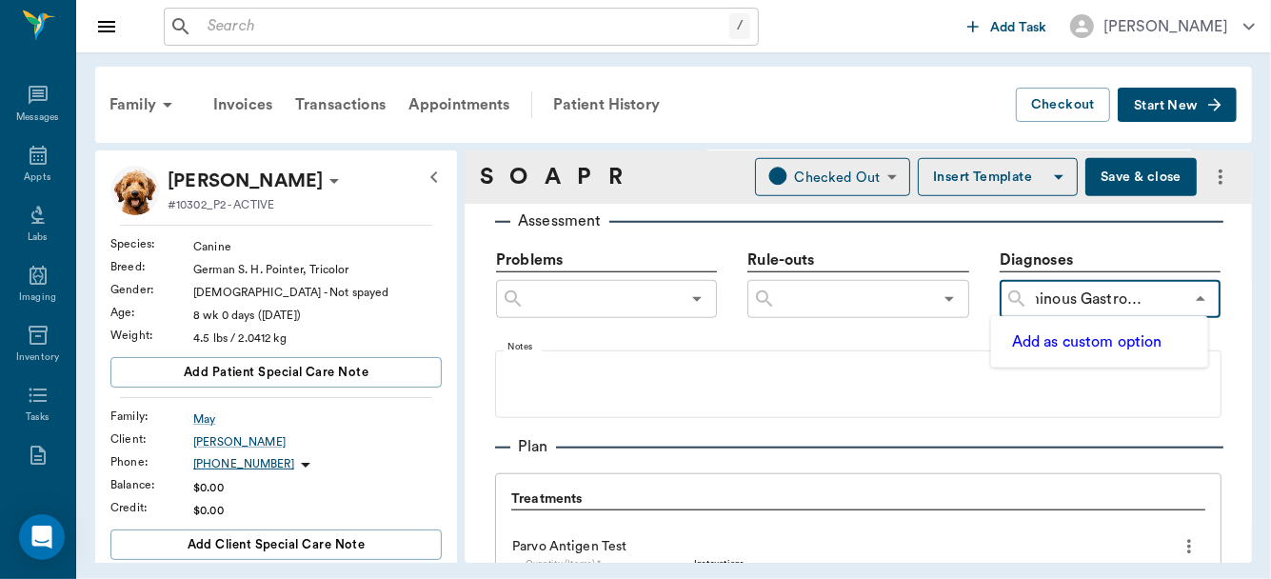
type input "Verminous [MEDICAL_DATA]"
click at [1057, 338] on button "Add as custom option" at bounding box center [1088, 342] width 162 height 25
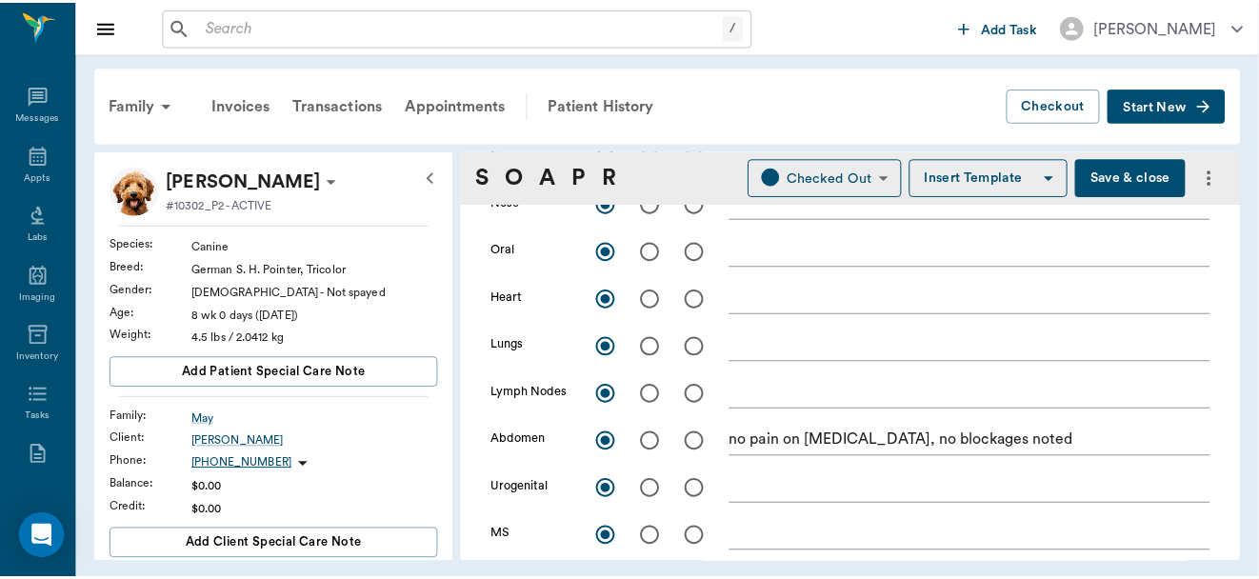
scroll to position [0, 0]
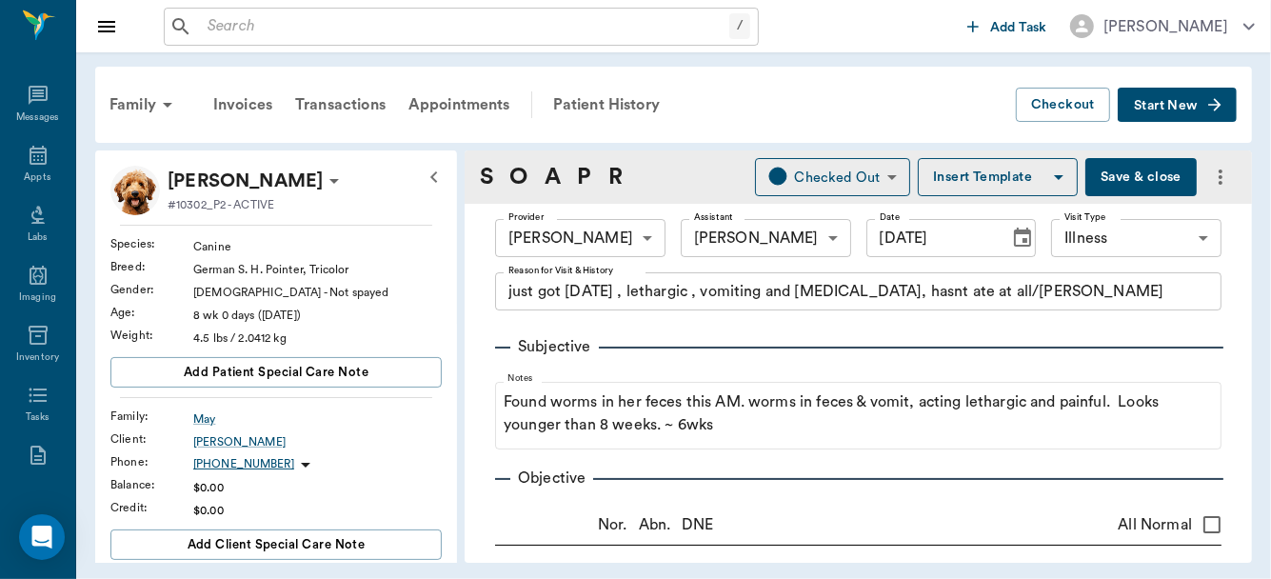
click at [1099, 169] on button "Save & close" at bounding box center [1141, 177] width 111 height 38
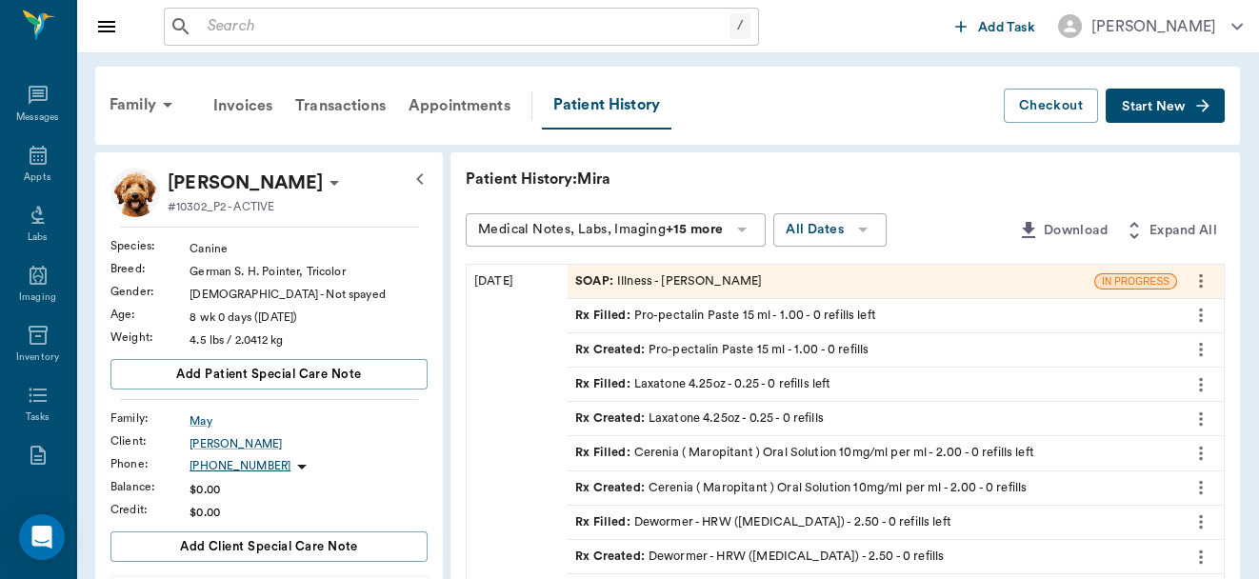
click at [323, 187] on icon at bounding box center [334, 182] width 23 height 23
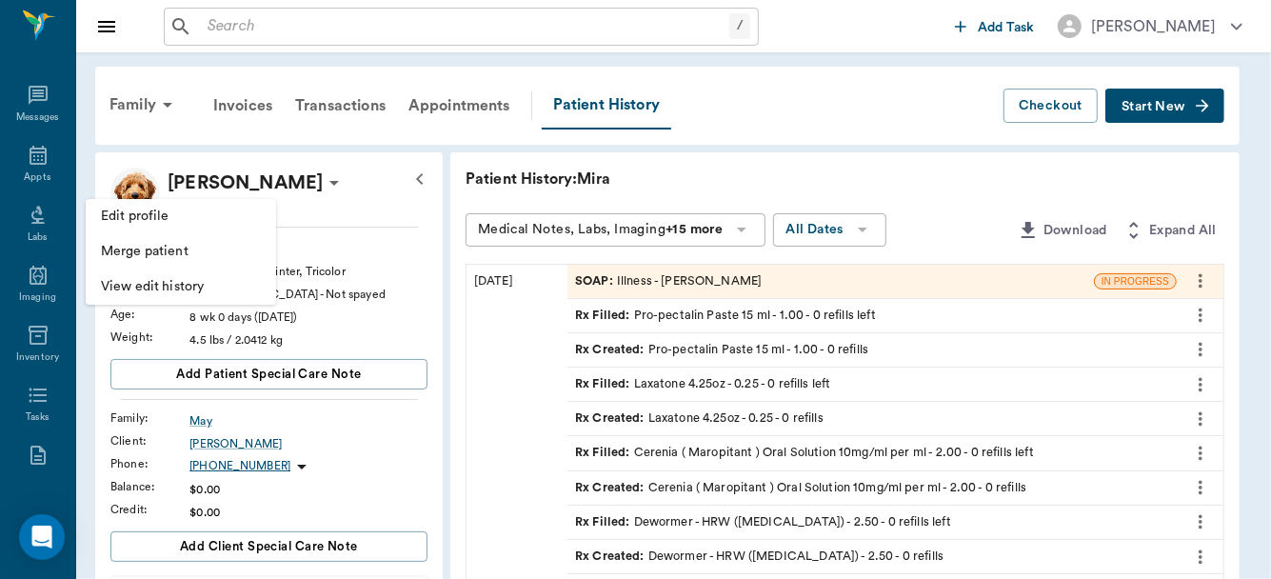
click at [225, 224] on span "Edit profile" at bounding box center [181, 217] width 160 height 20
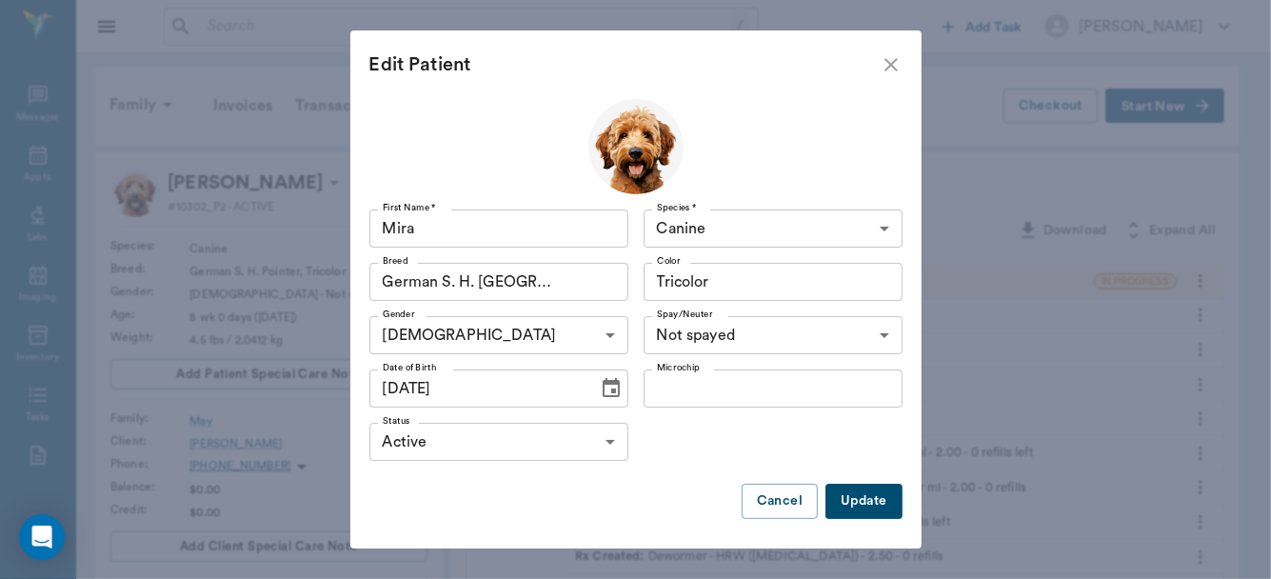
click at [603, 387] on icon "Choose date, selected date is Aug 4, 2025" at bounding box center [611, 388] width 23 height 23
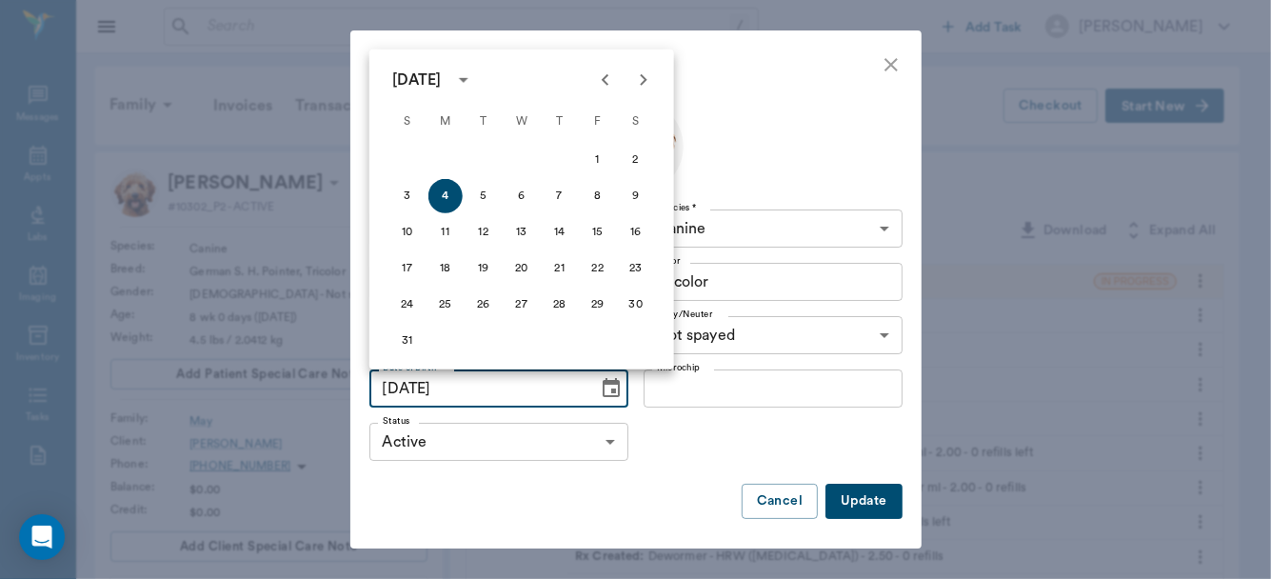
click at [601, 81] on icon "Previous month" at bounding box center [605, 80] width 23 height 23
click at [632, 270] on button "26" at bounding box center [636, 268] width 34 height 34
type input "[DATE]"
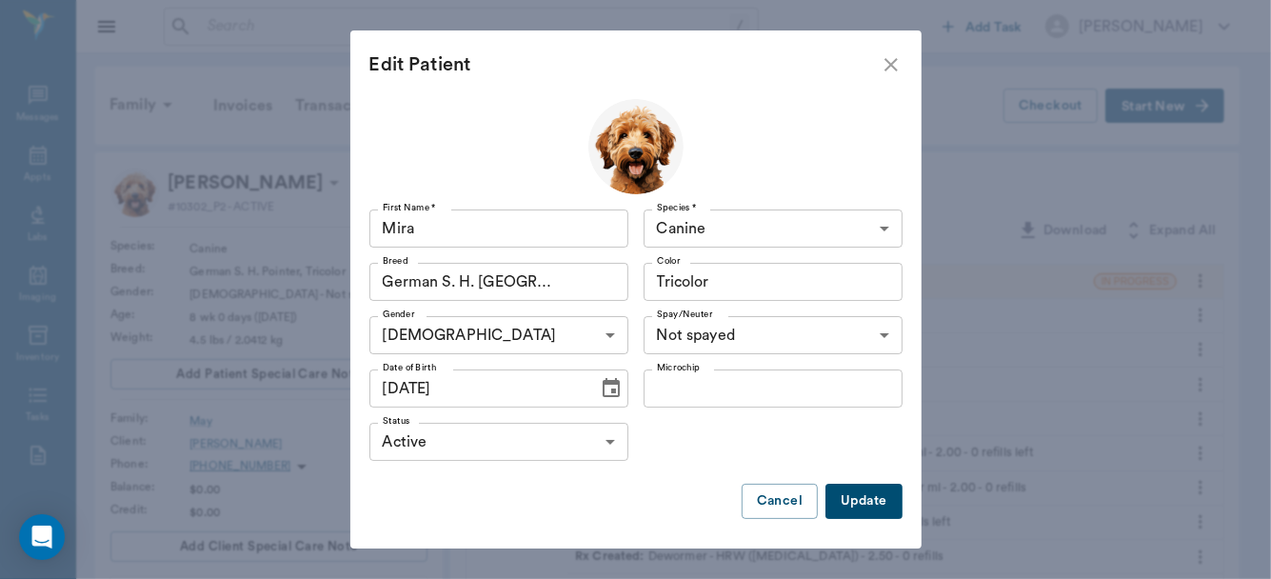
click at [844, 497] on button "Update" at bounding box center [864, 501] width 76 height 35
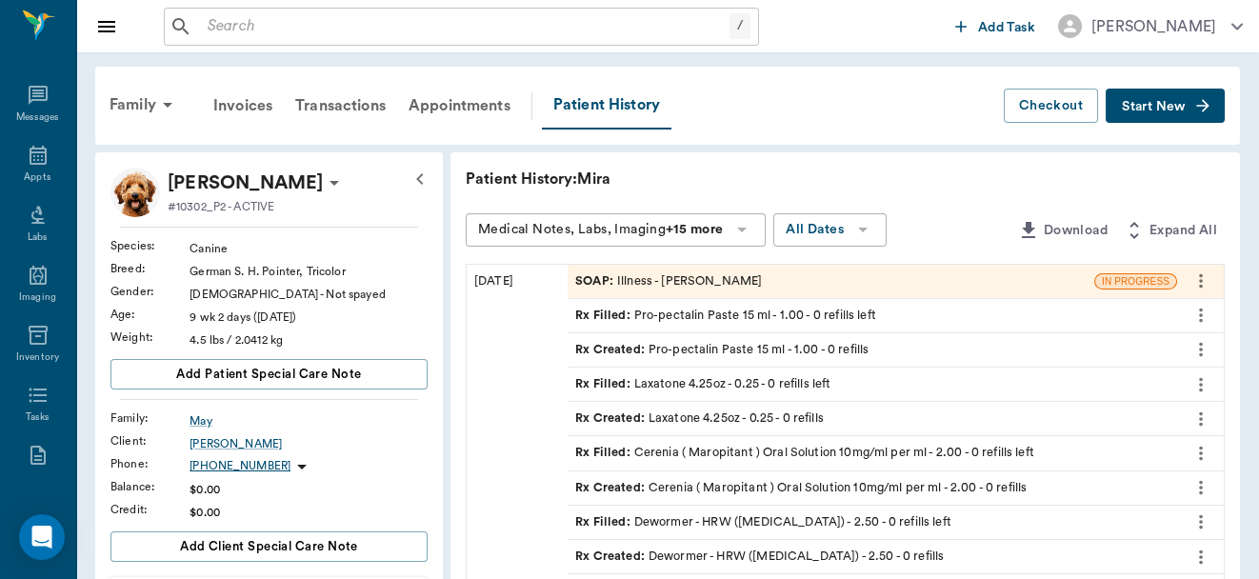
click at [323, 179] on icon at bounding box center [334, 182] width 23 height 23
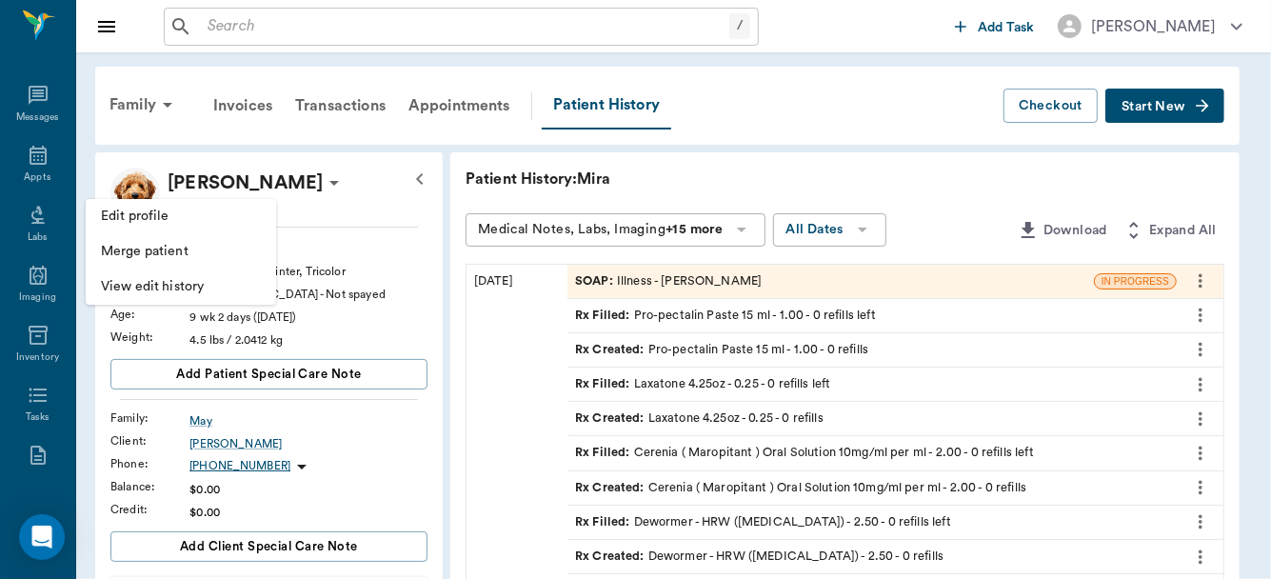
click at [226, 212] on span "Edit profile" at bounding box center [181, 217] width 160 height 20
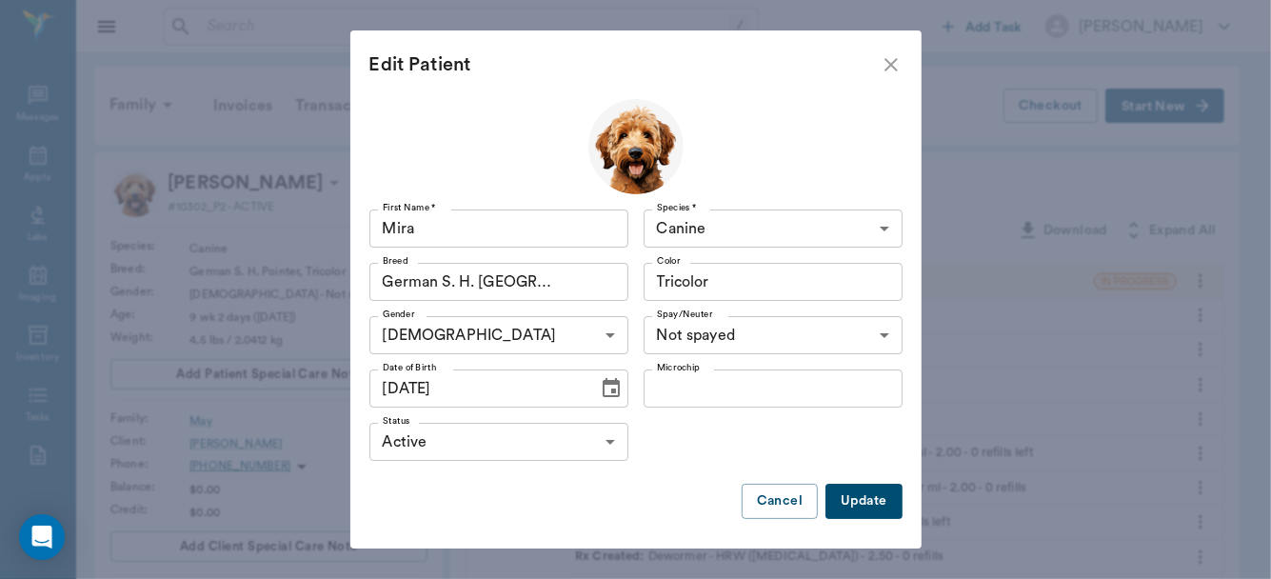
click at [592, 389] on button "Choose date, selected date is Jul 26, 2025" at bounding box center [611, 389] width 38 height 38
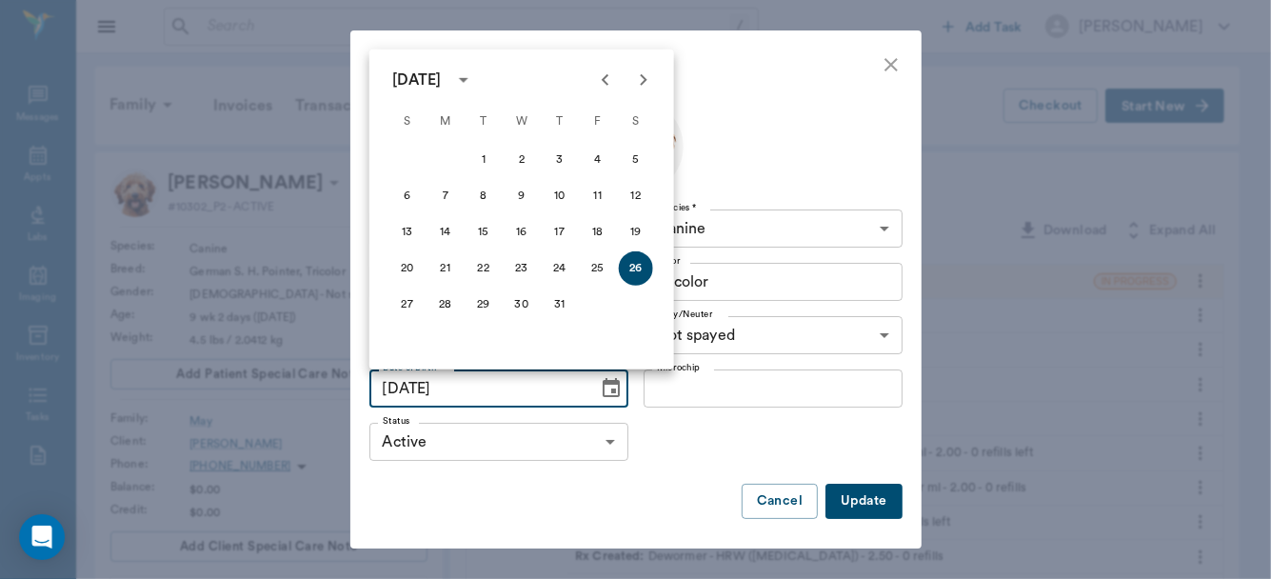
click at [645, 79] on icon "Next month" at bounding box center [643, 79] width 7 height 11
click at [443, 265] on button "18" at bounding box center [446, 268] width 34 height 34
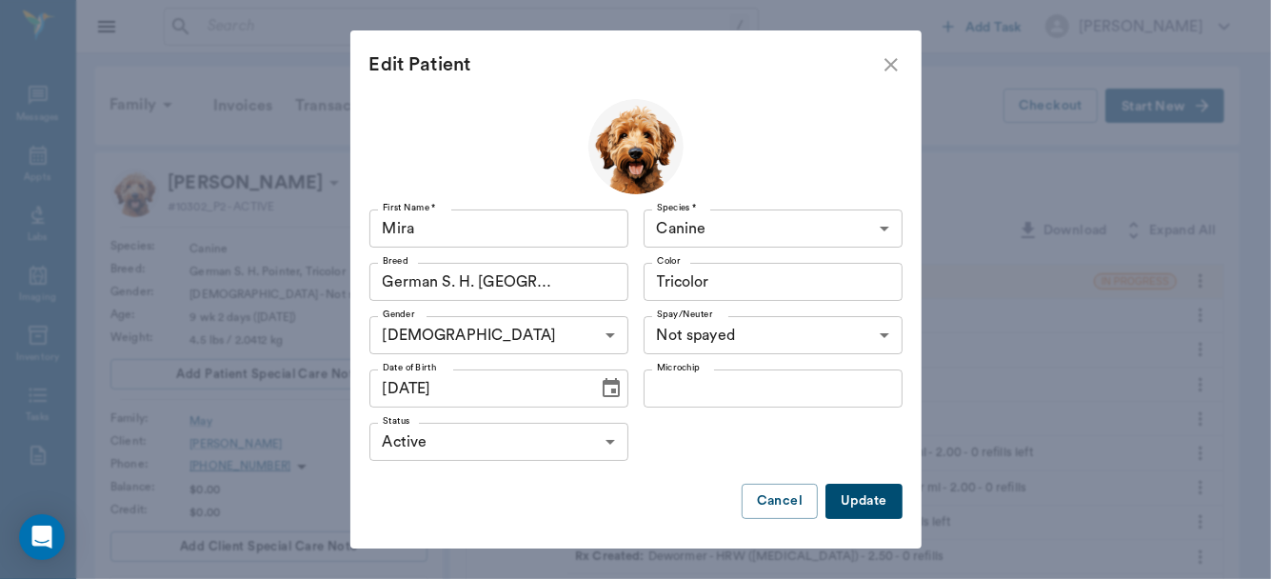
type input "[DATE]"
click at [861, 500] on button "Update" at bounding box center [864, 501] width 76 height 35
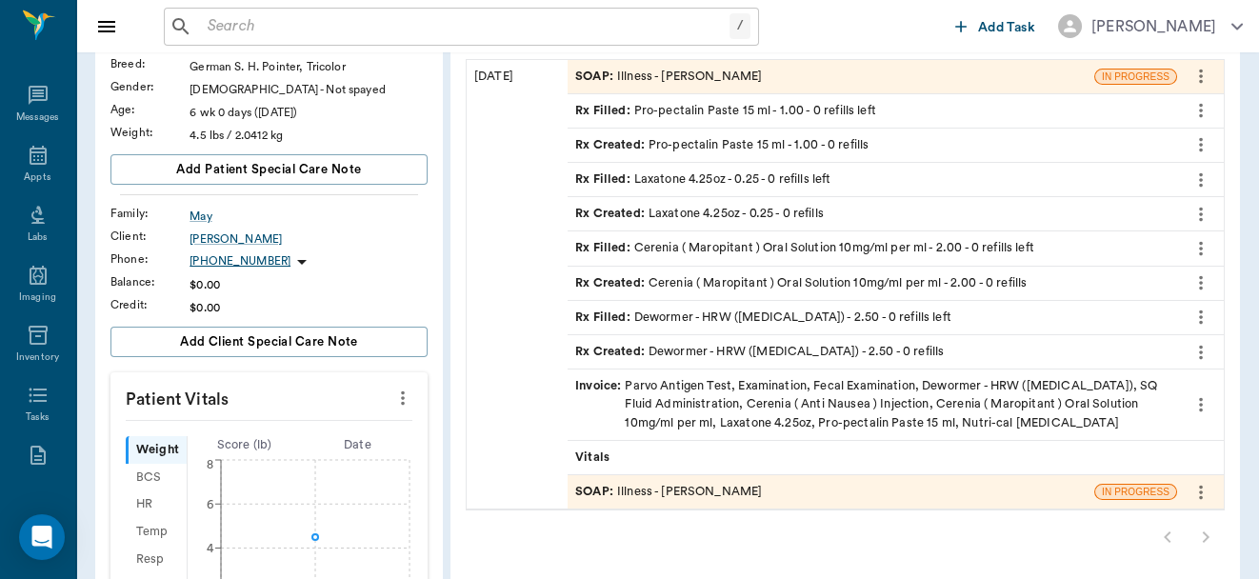
scroll to position [210, 0]
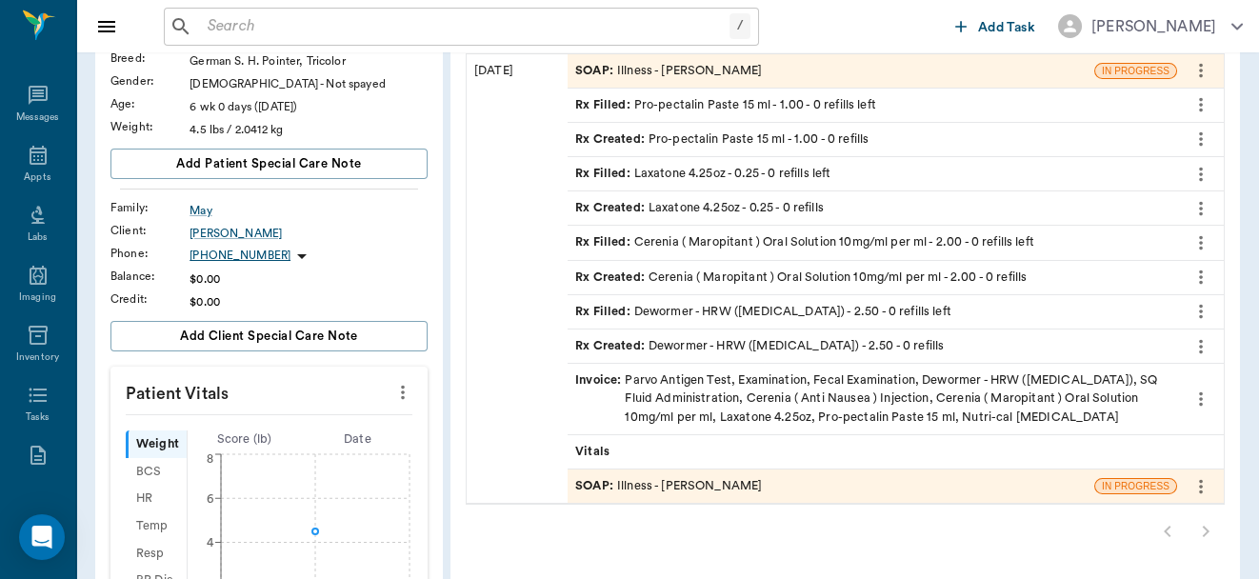
click at [727, 477] on div "SOAP : Illness - [PERSON_NAME]" at bounding box center [668, 486] width 187 height 18
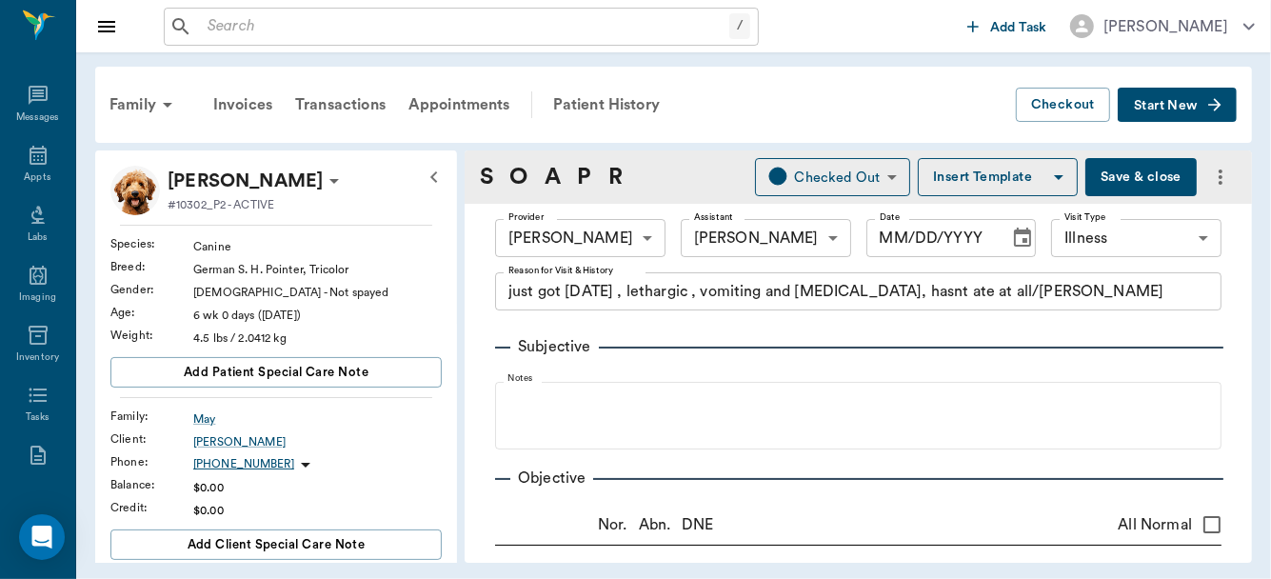
type input "63ec2f075fda476ae8351a4d"
type input "642ef10e332a41444de2bad1"
type input "65d2be4f46e3a538d89b8c15"
type textarea "just got [DATE] , lethargic , vomiting and [MEDICAL_DATA], hasnt ate at all/[PE…"
radio input "true"
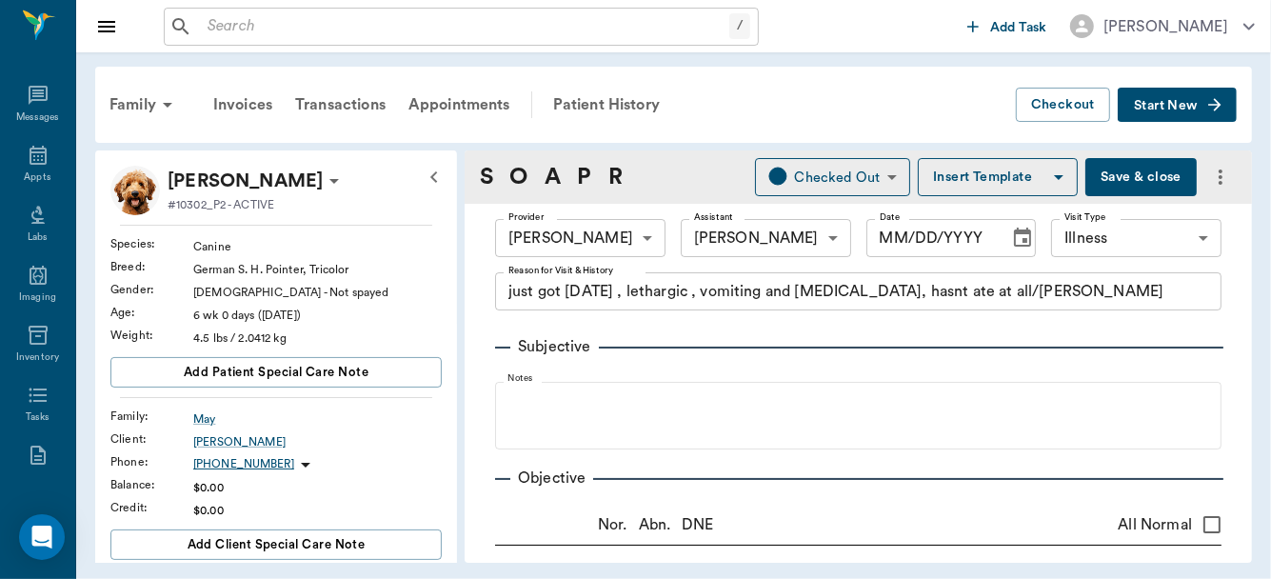
type textarea "Fleas +"
radio input "true"
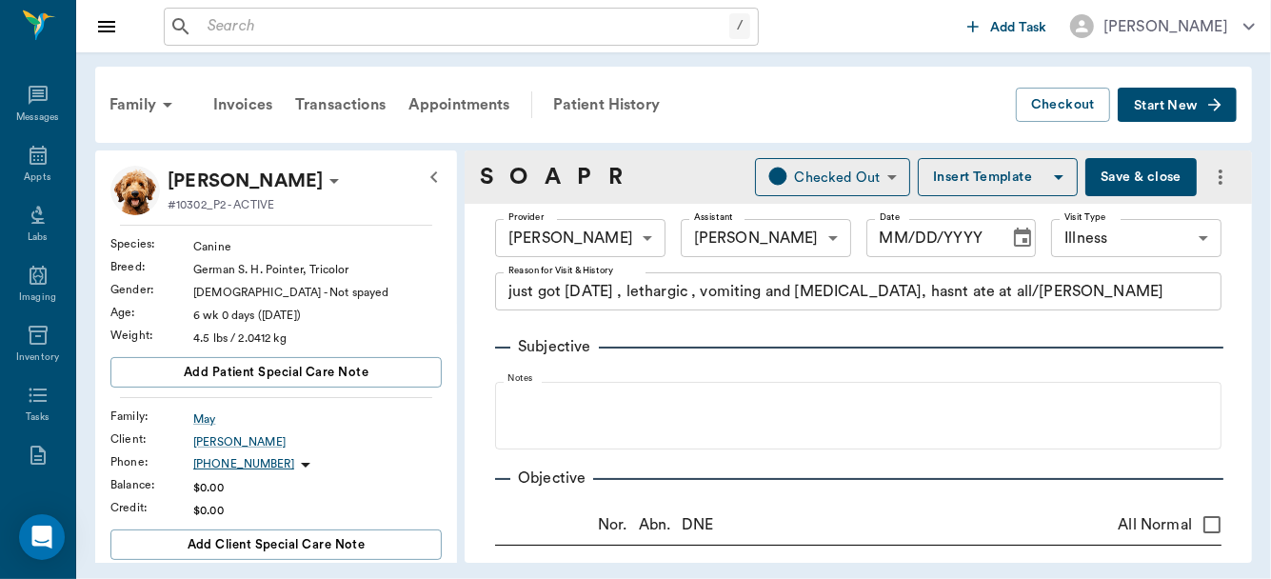
radio input "true"
type textarea "no pain on [MEDICAL_DATA], no blockages noted"
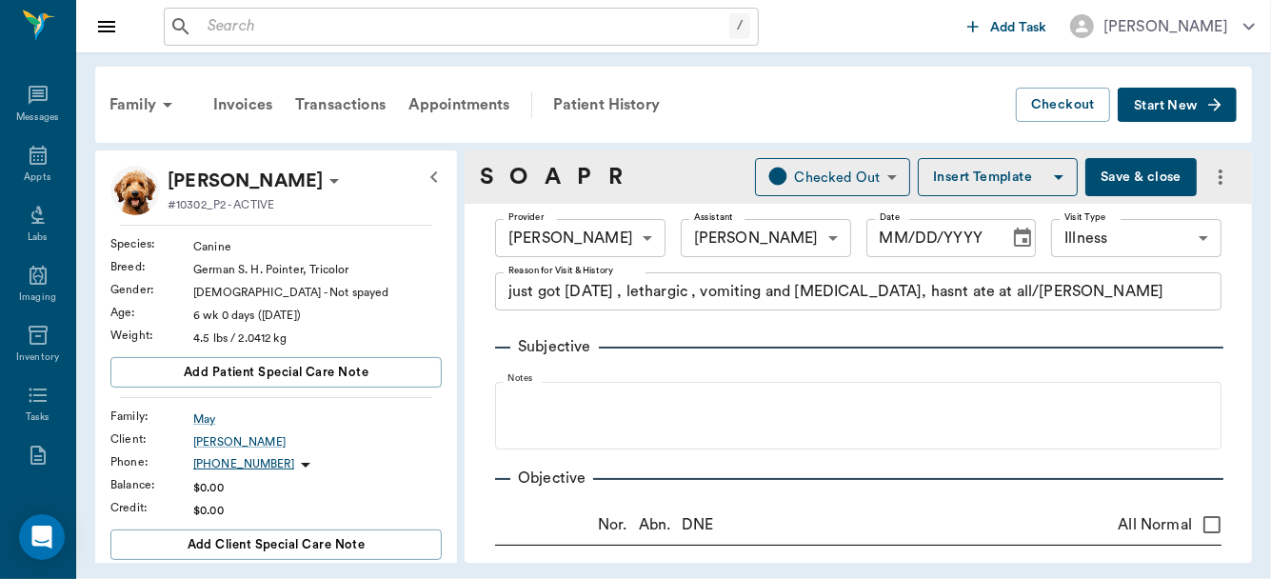
radio input "true"
type input "[DATE]"
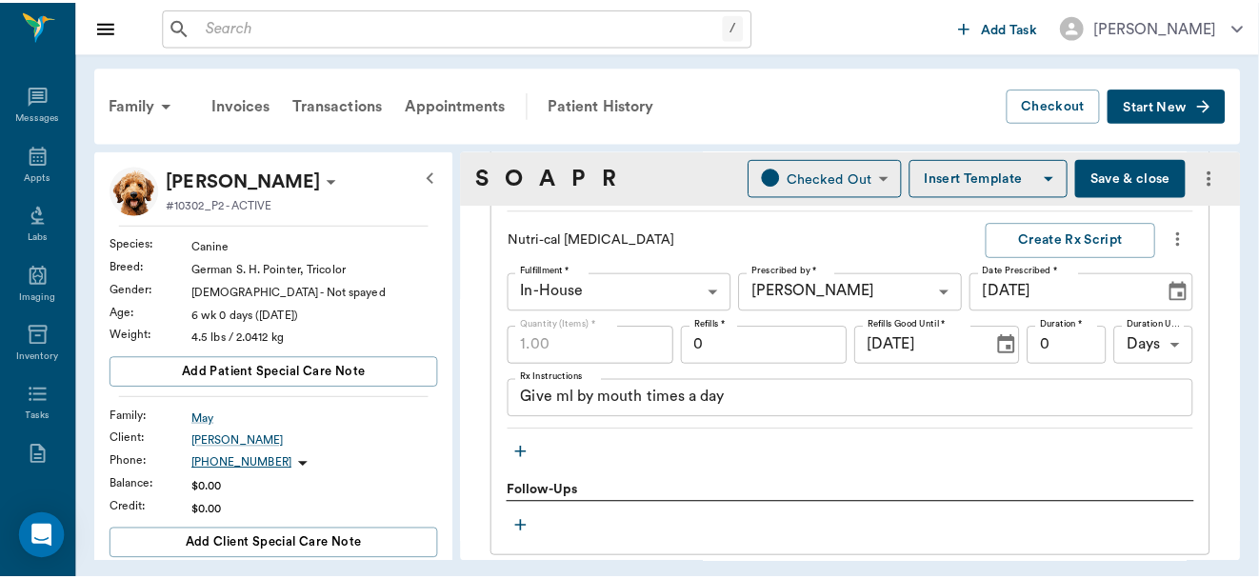
scroll to position [2776, 0]
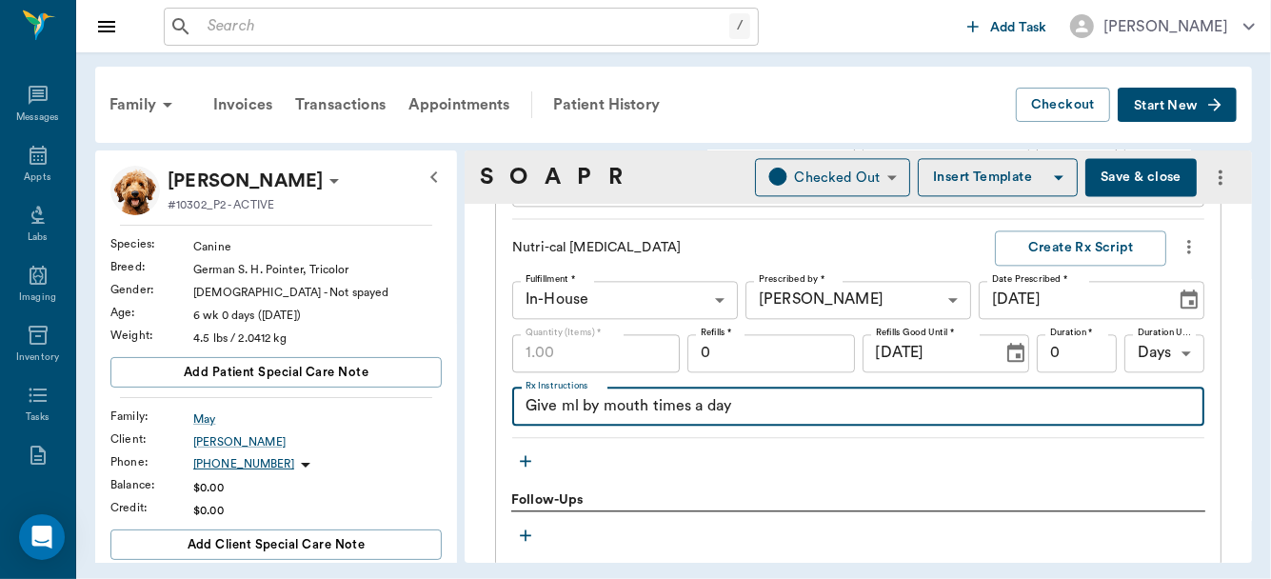
click at [559, 407] on textarea "Give ml by mouth times a day" at bounding box center [859, 406] width 666 height 22
click at [664, 395] on textarea "Give 3 ml by mouth times a day" at bounding box center [859, 406] width 666 height 22
type textarea "Give 3 ml by mouth 4 times a day"
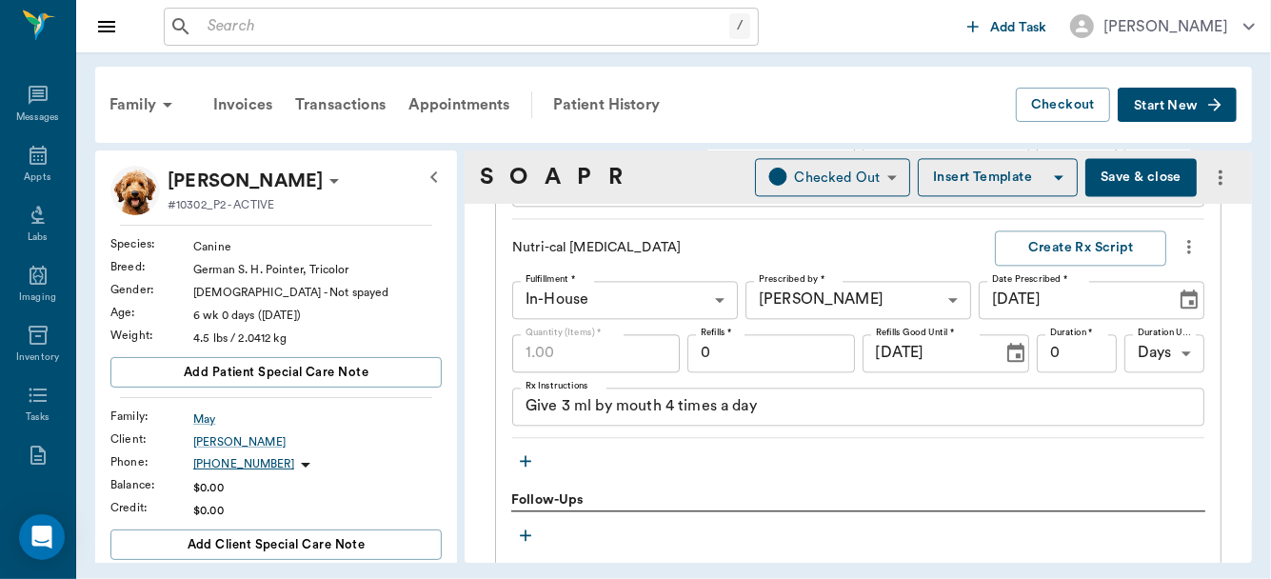
click at [1122, 171] on button "Save & close" at bounding box center [1141, 177] width 111 height 38
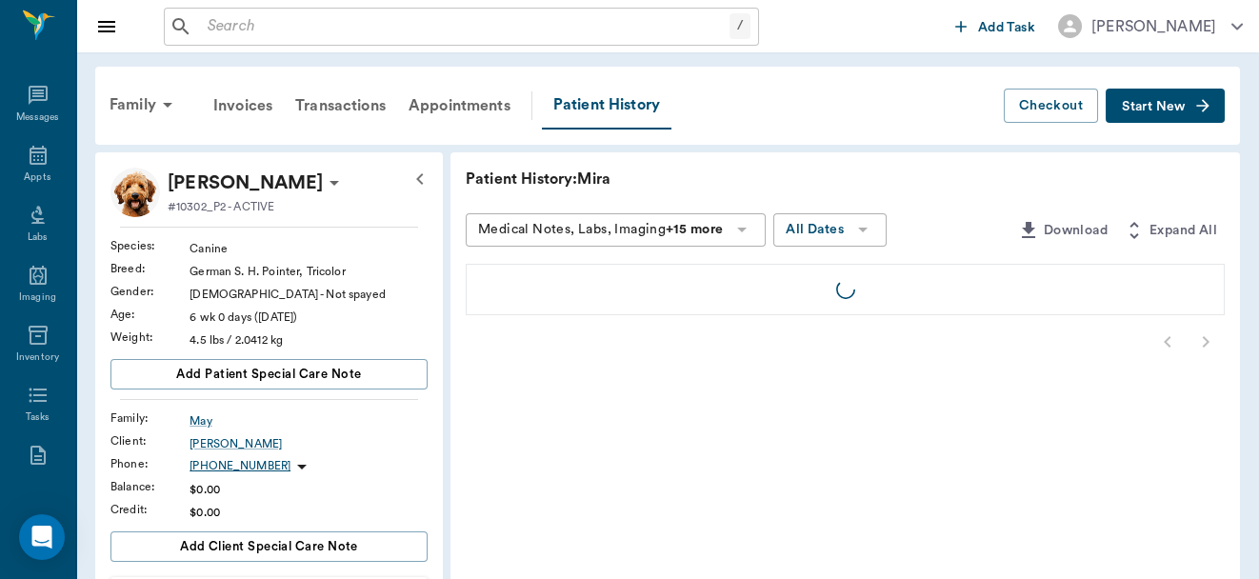
drag, startPoint x: 1122, startPoint y: 171, endPoint x: 1125, endPoint y: 162, distance: 9.9
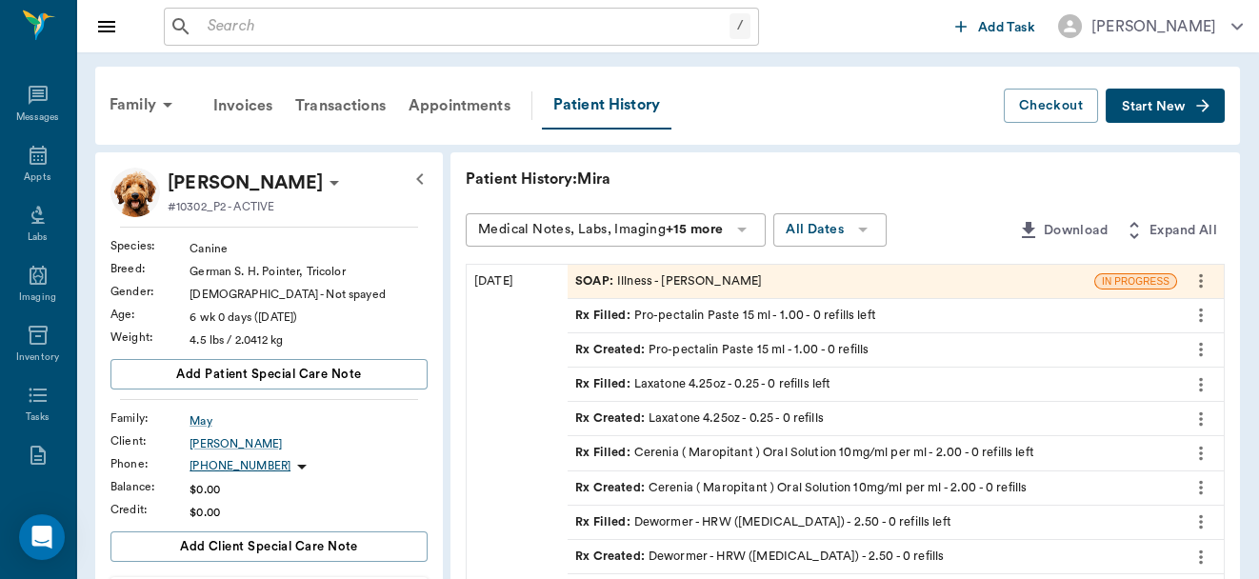
click at [361, 30] on input "text" at bounding box center [465, 26] width 530 height 27
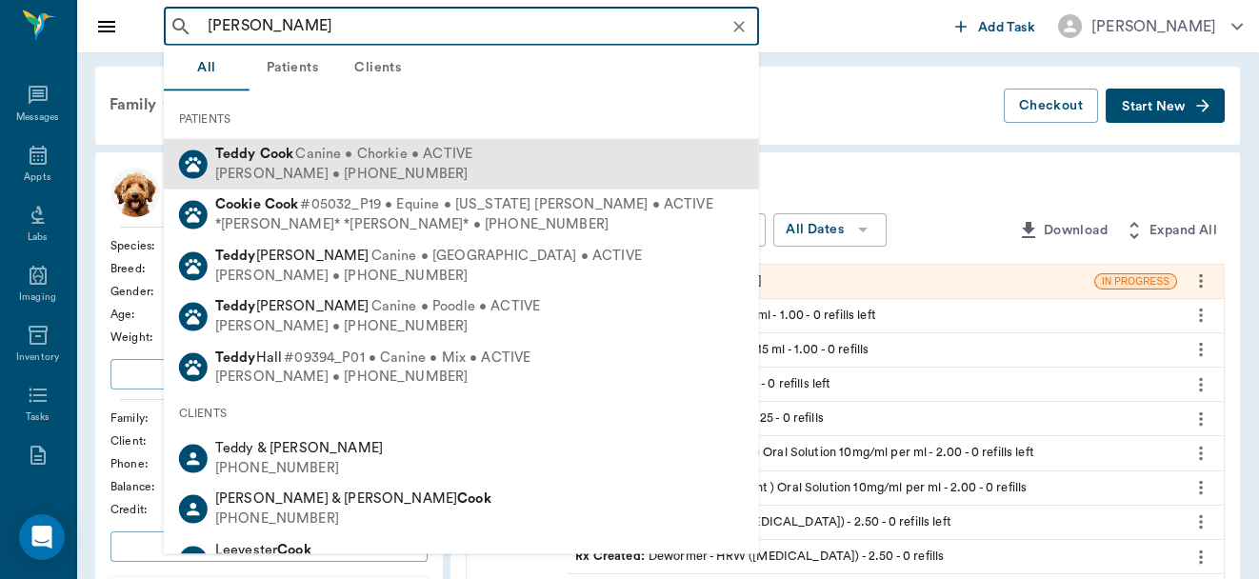
click at [339, 158] on span "Canine • Chorkie • ACTIVE" at bounding box center [383, 155] width 177 height 20
type input "[PERSON_NAME]"
